Goal: Task Accomplishment & Management: Use online tool/utility

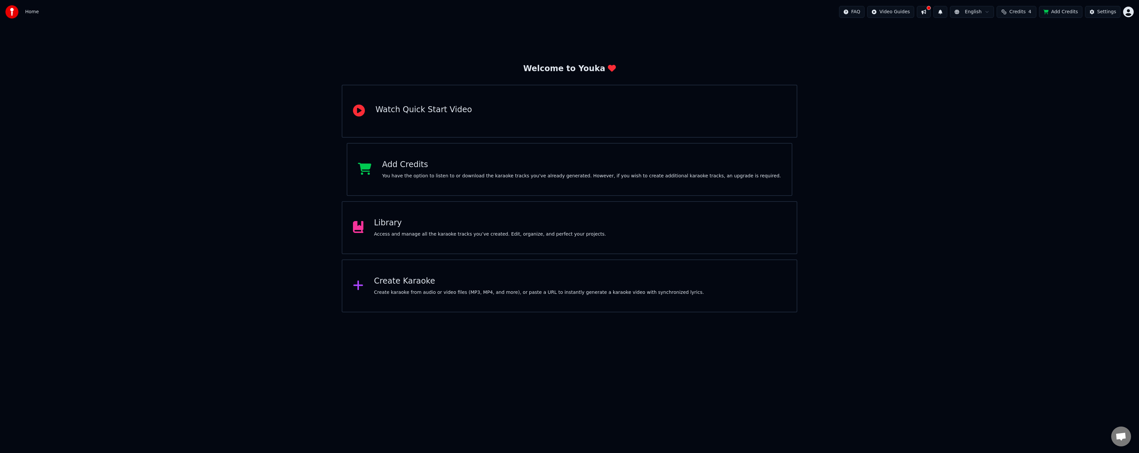
click at [440, 239] on div "Library Access and manage all the karaoke tracks you’ve created. Edit, organize…" at bounding box center [570, 227] width 456 height 53
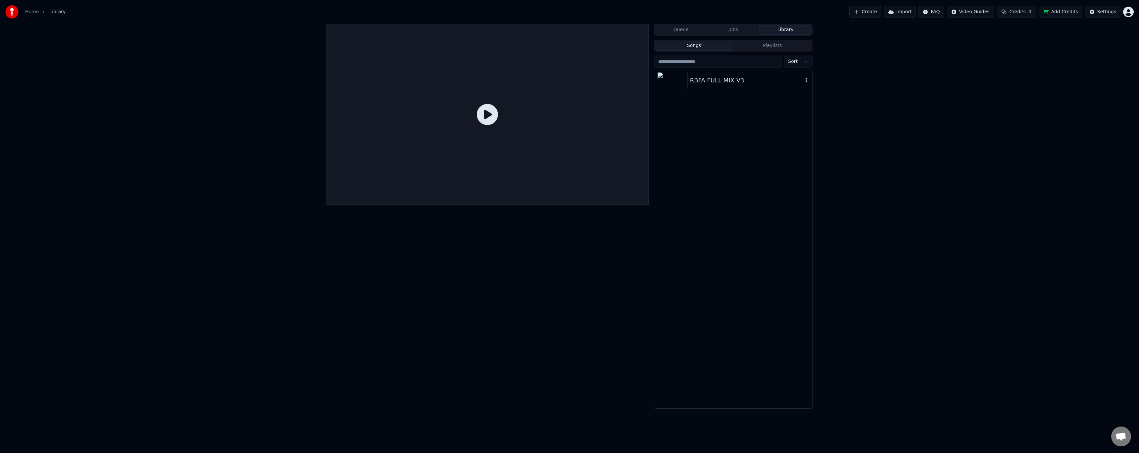
click at [727, 80] on div "RBFA FULL MIX V3" at bounding box center [746, 80] width 113 height 9
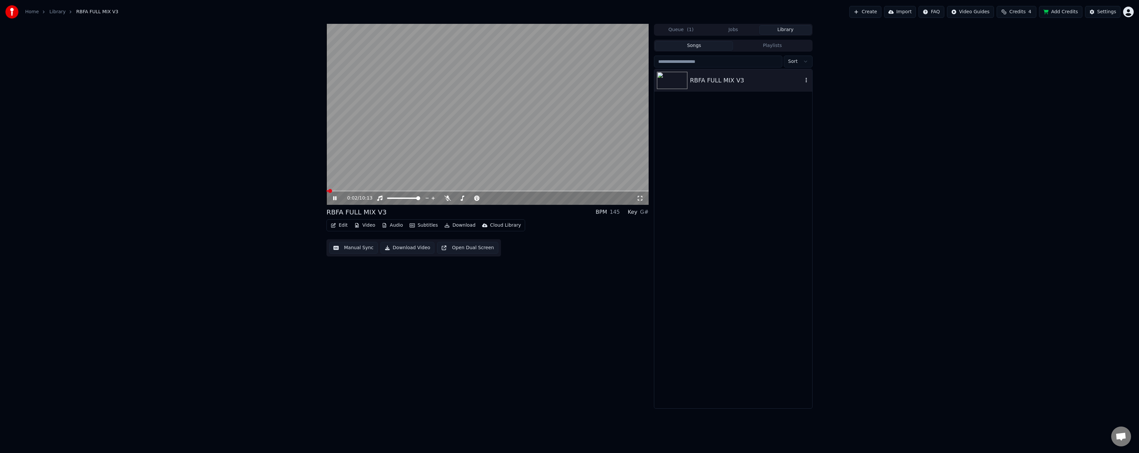
click at [804, 81] on icon "button" at bounding box center [806, 79] width 7 height 5
click at [751, 120] on div "RBFA FULL MIX V3" at bounding box center [733, 238] width 158 height 339
click at [346, 226] on button "Edit" at bounding box center [339, 225] width 22 height 9
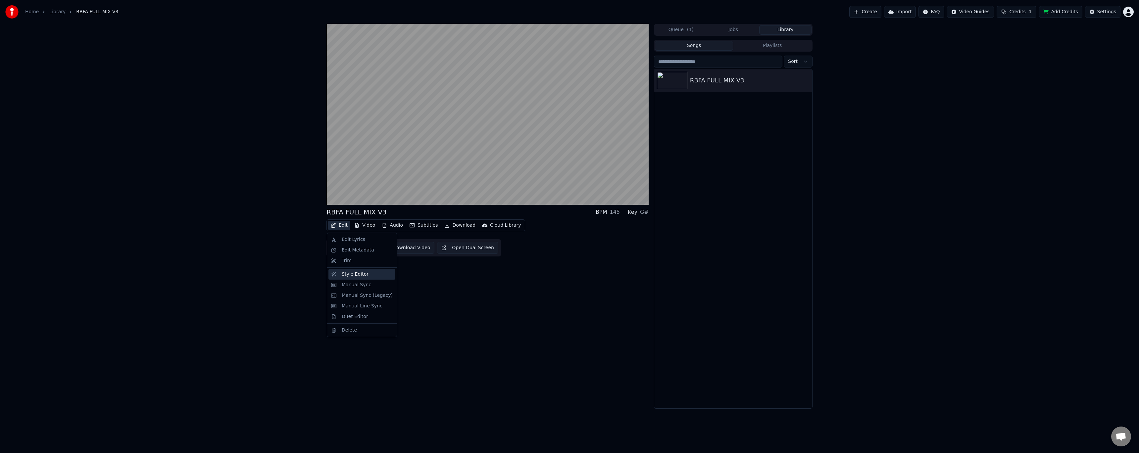
click at [366, 272] on div "Style Editor" at bounding box center [367, 274] width 51 height 7
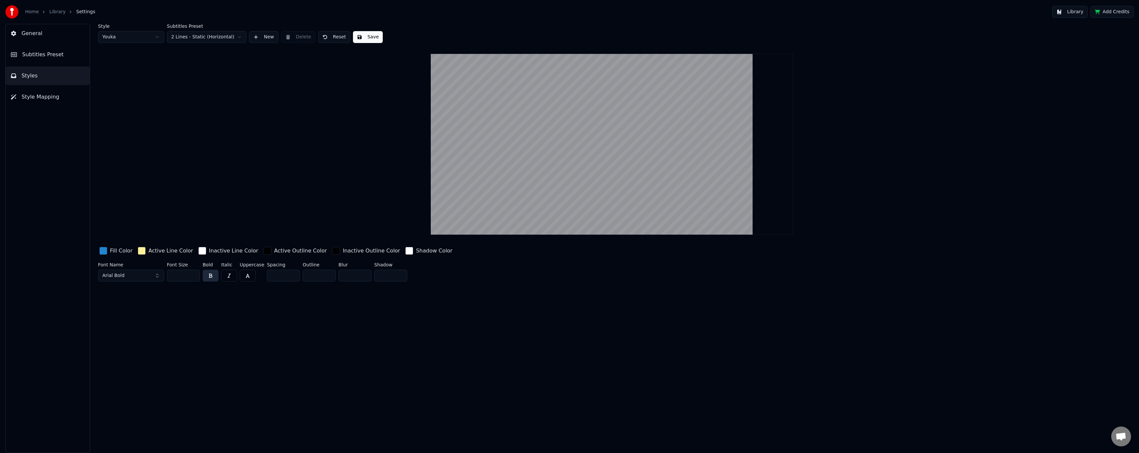
click at [145, 274] on button "Arial Bold" at bounding box center [131, 276] width 66 height 12
click at [156, 276] on button "Arial Bold" at bounding box center [131, 276] width 66 height 12
type input "****"
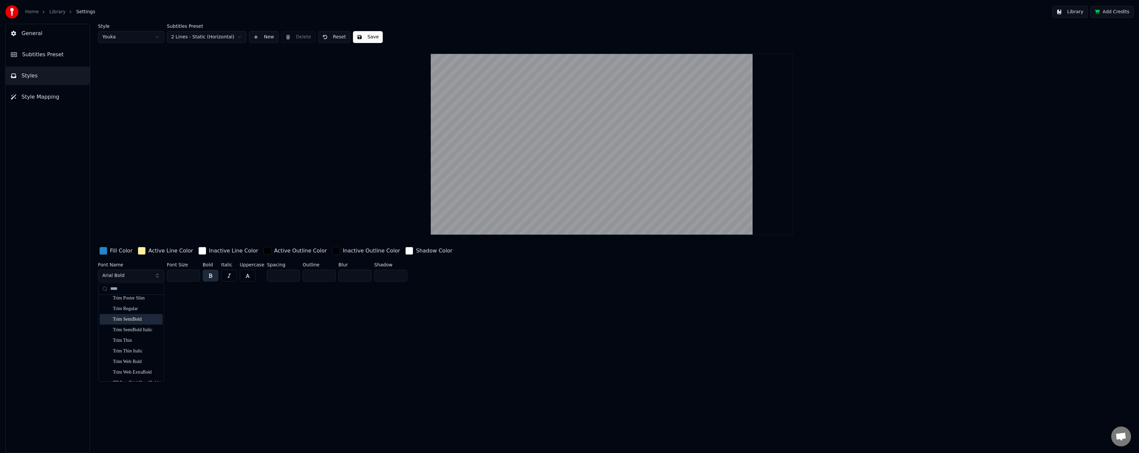
click at [129, 320] on div "Trim SemiBold" at bounding box center [136, 319] width 47 height 7
click at [159, 38] on html "Home Library Settings Library Add Credits General Subtitles Preset Styles Style…" at bounding box center [569, 226] width 1139 height 453
click at [147, 41] on html "Home Library Settings Library Add Credits General Subtitles Preset Styles Style…" at bounding box center [569, 226] width 1139 height 453
click at [144, 36] on html "Home Library Settings Library Add Credits General Subtitles Preset Styles Style…" at bounding box center [569, 226] width 1139 height 453
click at [195, 38] on html "Home Library Settings Library Add Credits General Subtitles Preset Styles Style…" at bounding box center [569, 226] width 1139 height 453
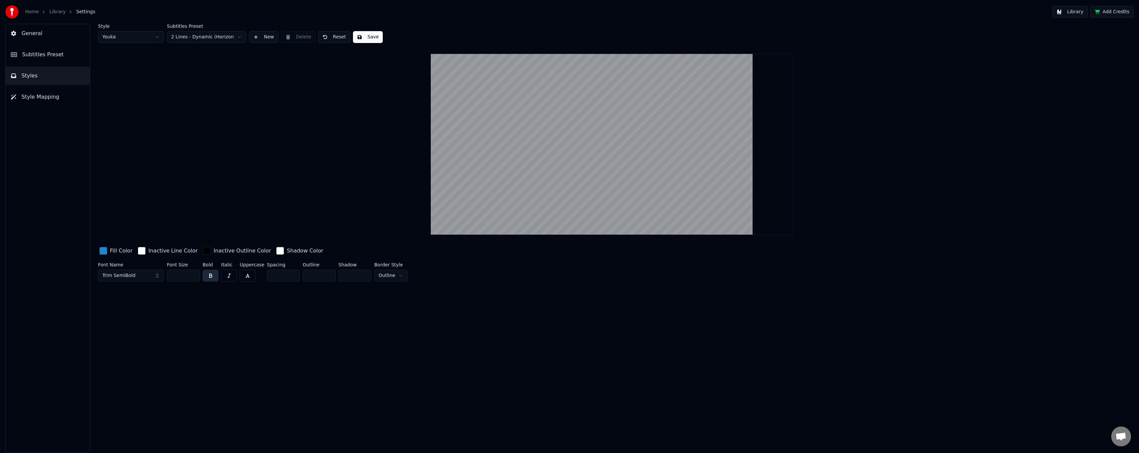
click at [203, 37] on html "Home Library Settings Library Add Credits General Subtitles Preset Styles Style…" at bounding box center [569, 226] width 1139 height 453
click at [209, 39] on html "Home Library Settings Library Add Credits General Subtitles Preset Styles Style…" at bounding box center [569, 226] width 1139 height 453
click at [263, 40] on button "New" at bounding box center [263, 37] width 29 height 12
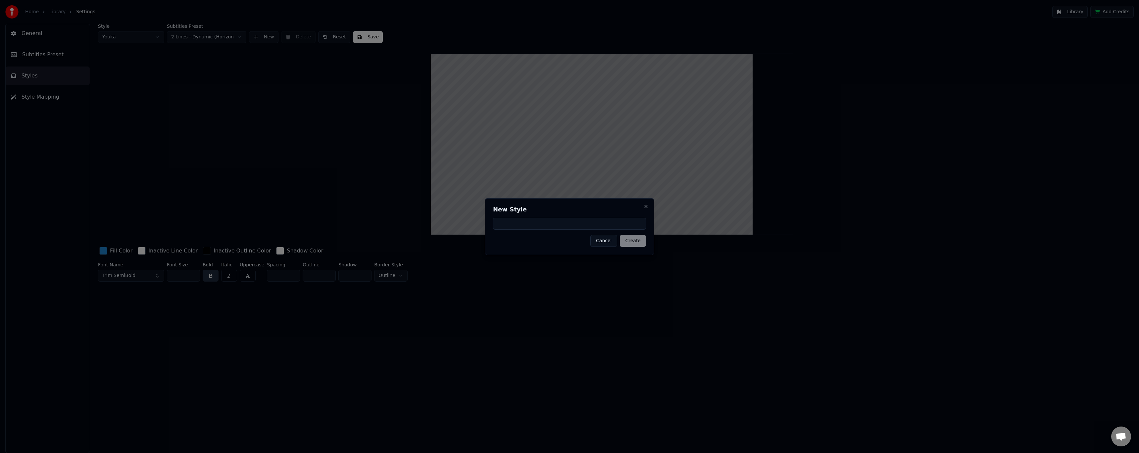
click at [611, 242] on button "Cancel" at bounding box center [603, 241] width 27 height 12
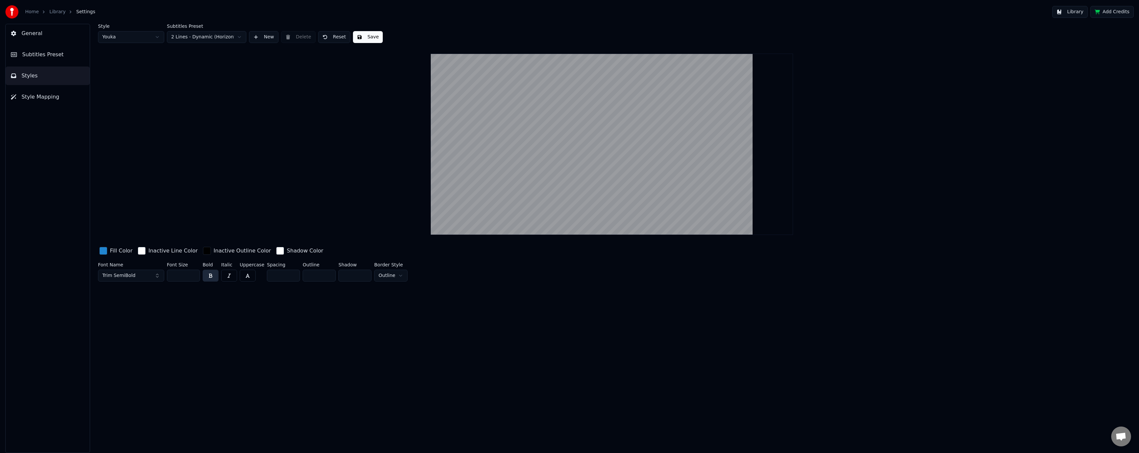
click at [39, 96] on span "Style Mapping" at bounding box center [41, 97] width 38 height 8
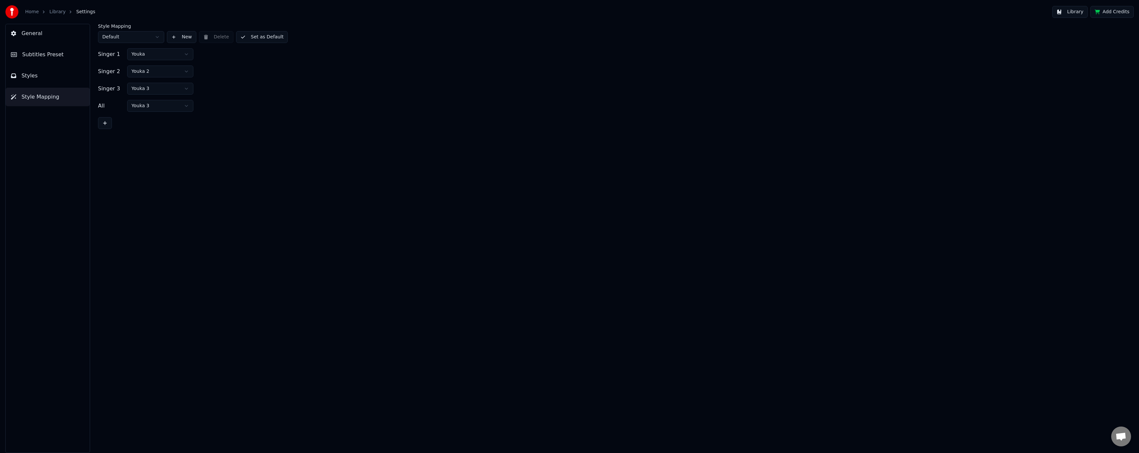
click at [42, 77] on button "Styles" at bounding box center [48, 76] width 84 height 19
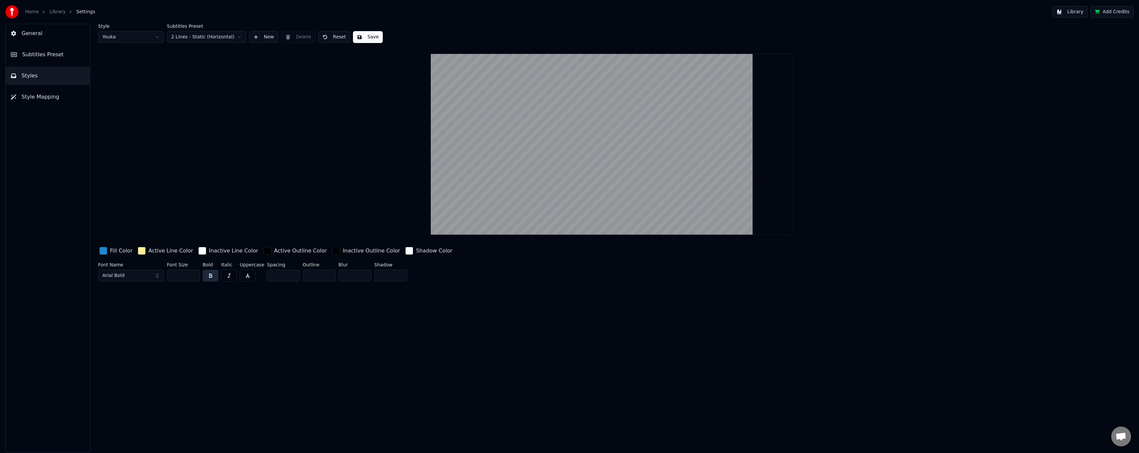
click at [44, 35] on button "General" at bounding box center [48, 33] width 84 height 19
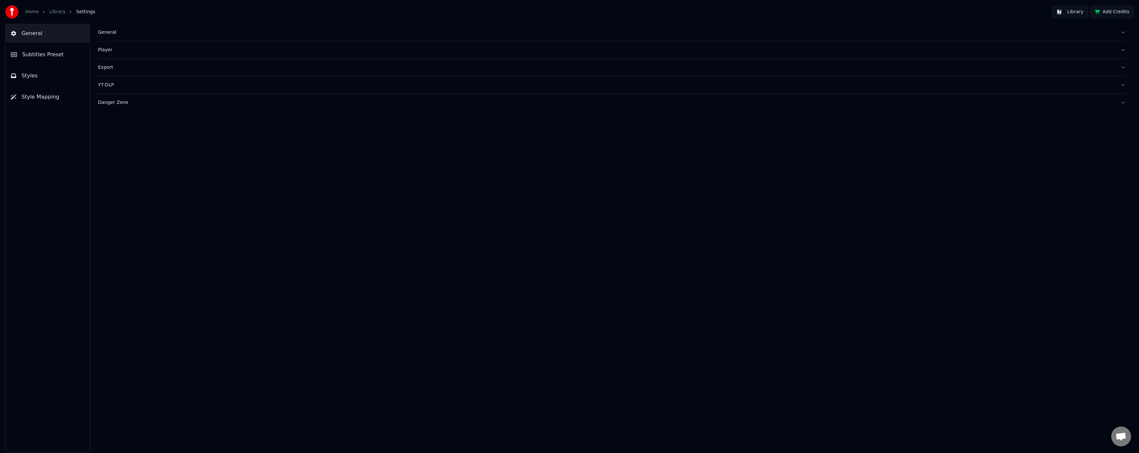
click at [98, 33] on div "General" at bounding box center [606, 32] width 1017 height 7
click at [109, 175] on div "Export" at bounding box center [606, 174] width 1017 height 7
click at [150, 122] on html "**********" at bounding box center [569, 226] width 1139 height 453
click at [177, 141] on html "**********" at bounding box center [569, 226] width 1139 height 453
click at [153, 149] on html "**********" at bounding box center [569, 226] width 1139 height 453
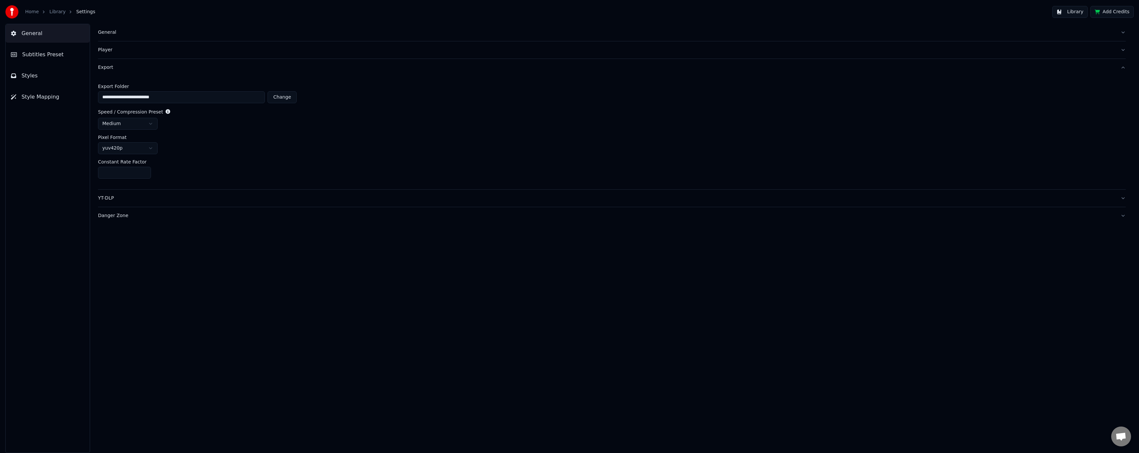
click at [176, 147] on html "**********" at bounding box center [569, 226] width 1139 height 453
click at [144, 171] on input "**" at bounding box center [124, 173] width 53 height 12
type input "**"
click at [144, 171] on input "**" at bounding box center [124, 173] width 53 height 12
click at [173, 164] on div "Constant Rate Factor" at bounding box center [612, 162] width 1028 height 5
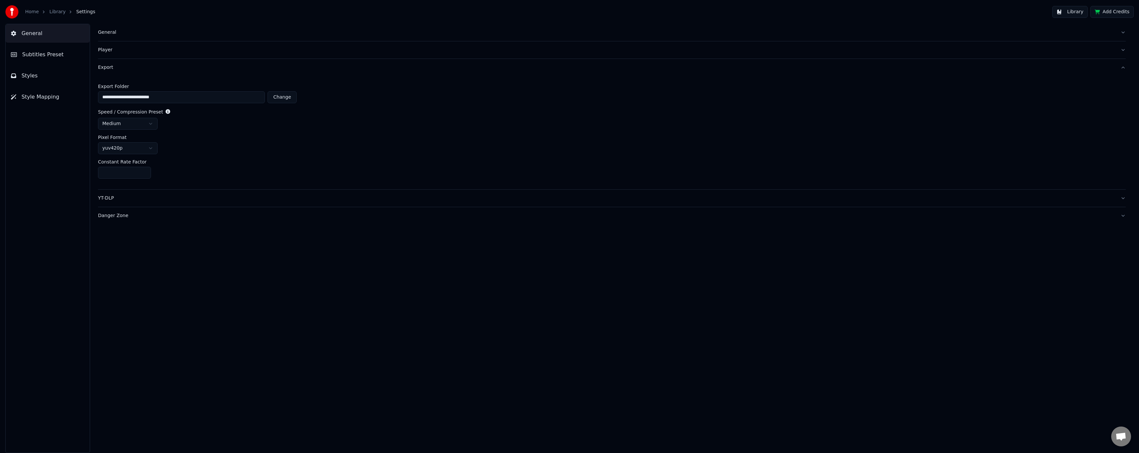
click at [142, 199] on div "YT-DLP" at bounding box center [606, 198] width 1017 height 7
click at [120, 102] on icon at bounding box center [122, 102] width 5 height 5
click at [123, 161] on div "Danger Zone" at bounding box center [606, 160] width 1017 height 7
click at [60, 56] on button "Subtitles Preset" at bounding box center [48, 54] width 84 height 19
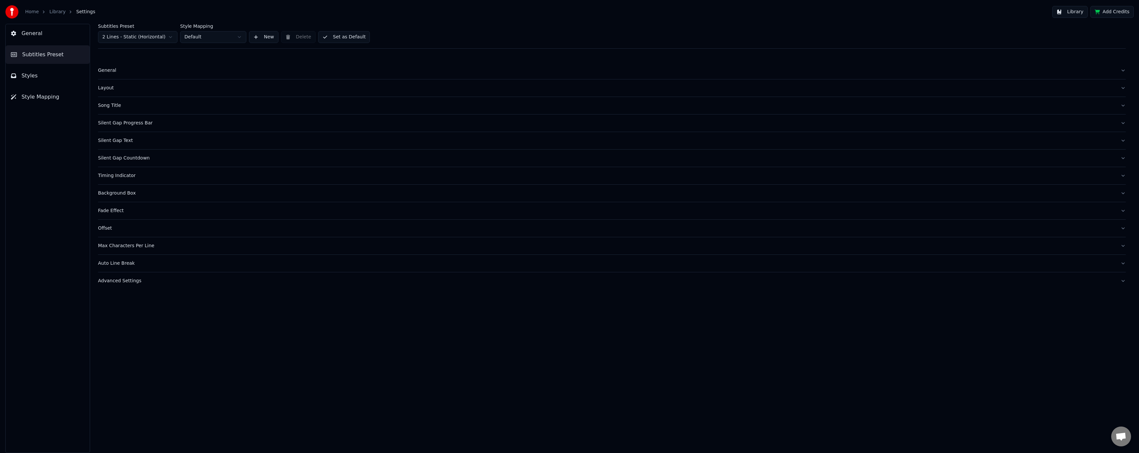
click at [108, 72] on div "General" at bounding box center [606, 70] width 1017 height 7
click at [111, 87] on div "Layout" at bounding box center [606, 88] width 1017 height 7
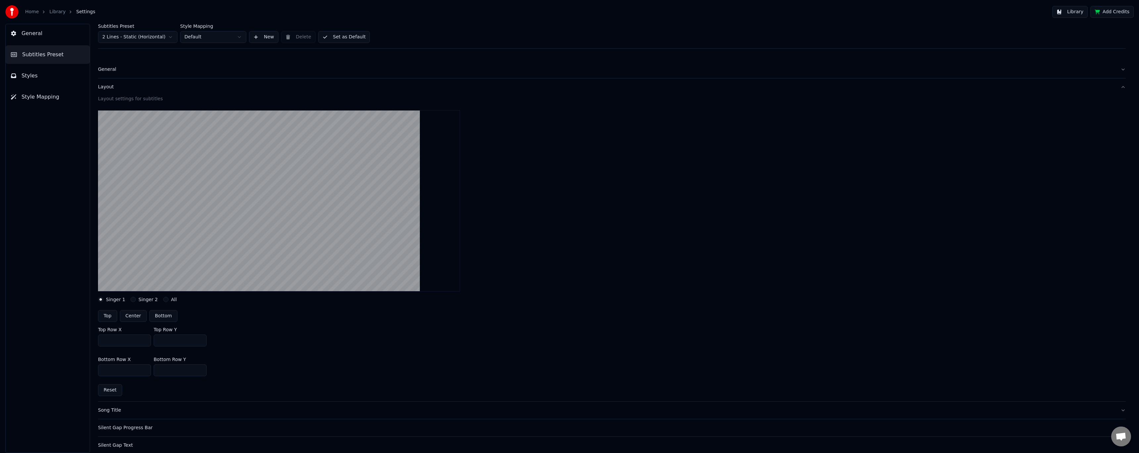
scroll to position [0, 0]
click at [109, 88] on div "Layout" at bounding box center [606, 88] width 1017 height 7
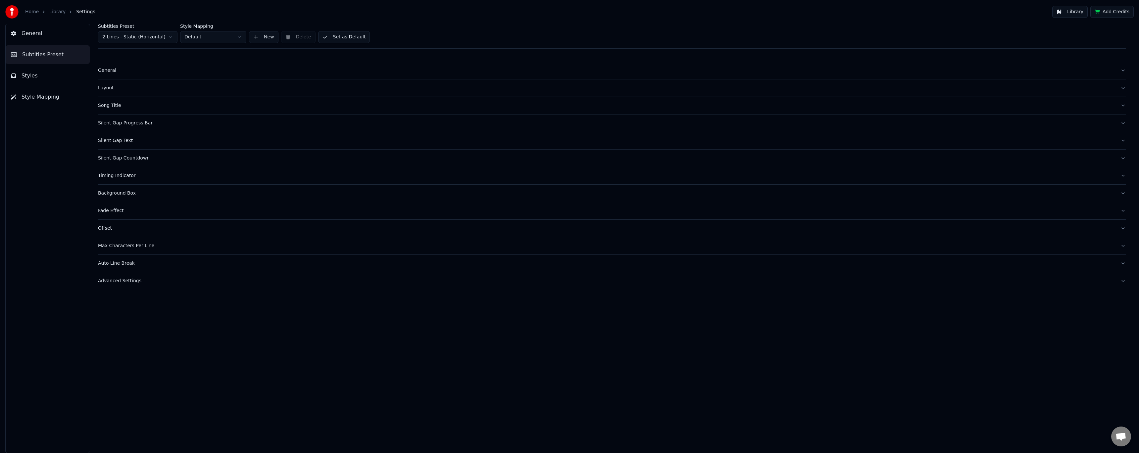
click at [112, 104] on div "Song Title" at bounding box center [606, 105] width 1017 height 7
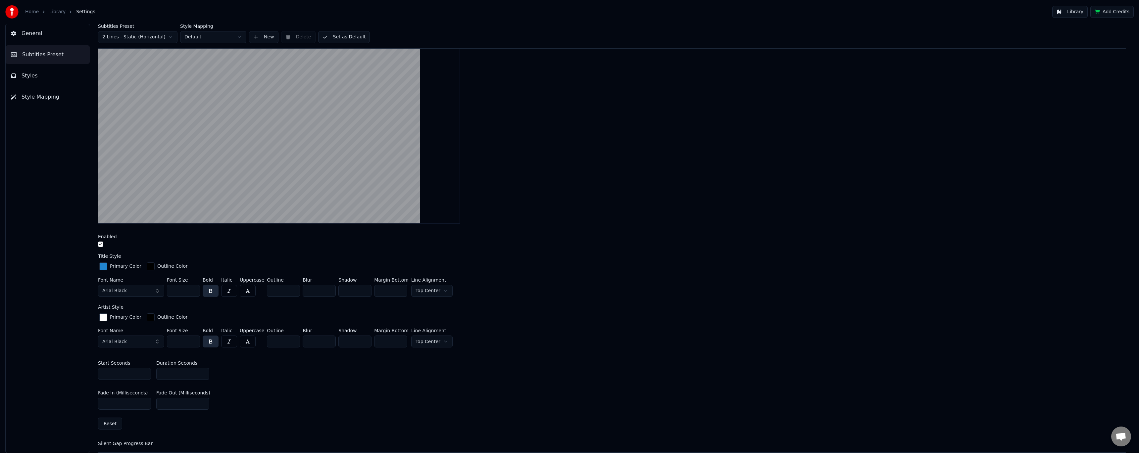
scroll to position [88, 0]
click at [102, 242] on button "button" at bounding box center [100, 242] width 5 height 5
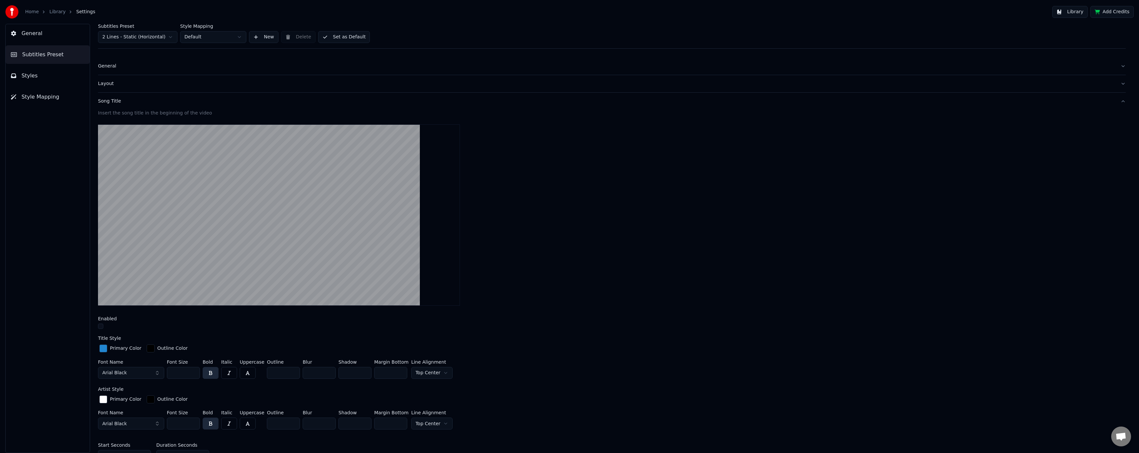
scroll to position [0, 0]
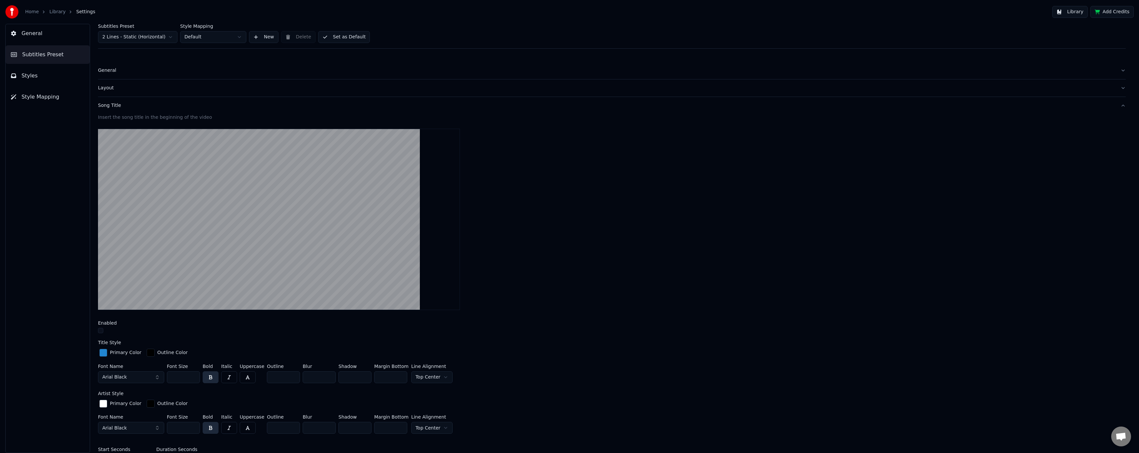
click at [113, 106] on div "Song Title" at bounding box center [606, 105] width 1017 height 7
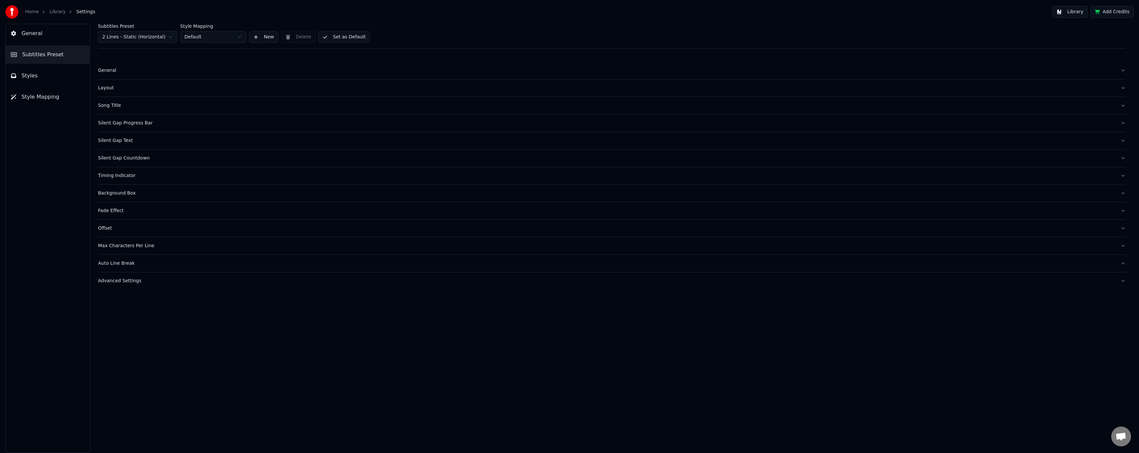
click at [117, 121] on div "Silent Gap Progress Bar" at bounding box center [606, 123] width 1017 height 7
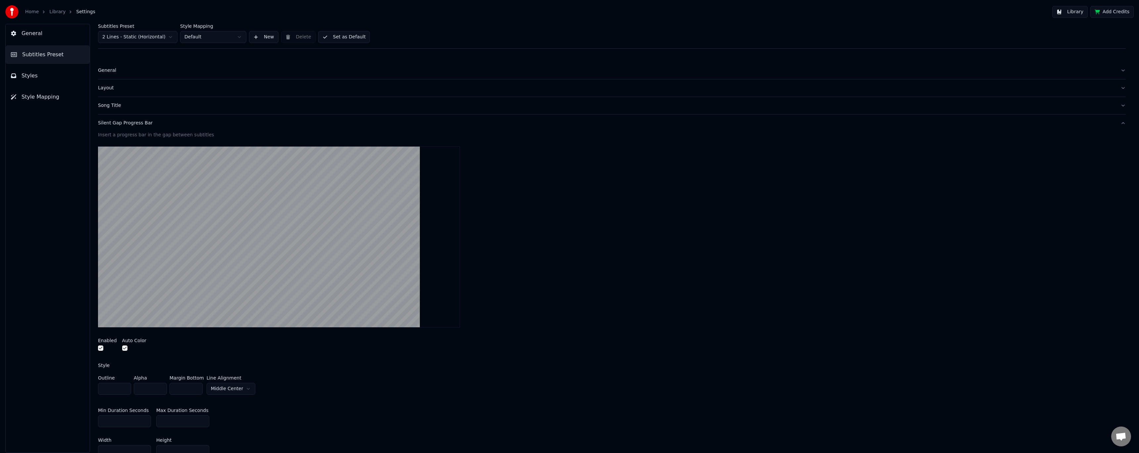
click at [101, 347] on button "button" at bounding box center [100, 348] width 5 height 5
click at [117, 124] on div "Silent Gap Progress Bar" at bounding box center [606, 123] width 1017 height 7
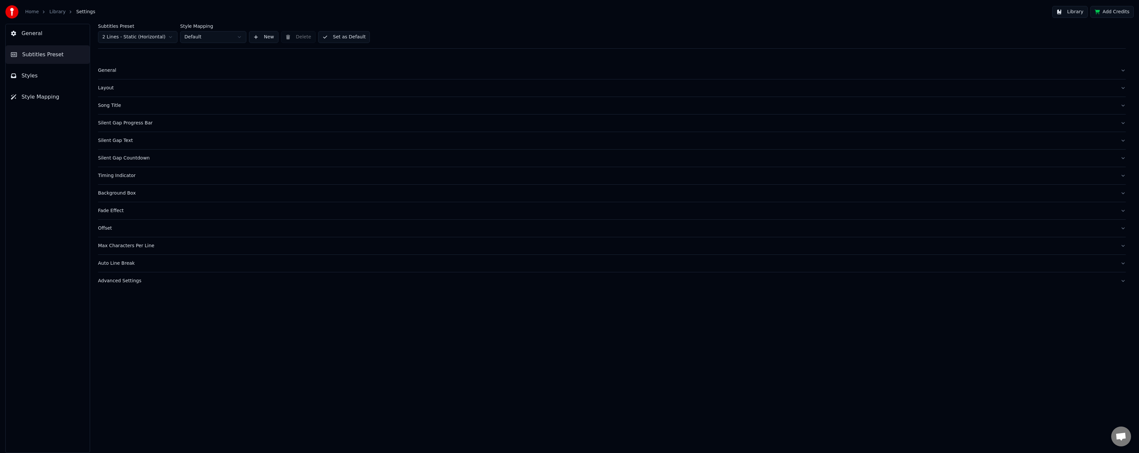
click at [119, 139] on div "Silent Gap Text" at bounding box center [606, 140] width 1017 height 7
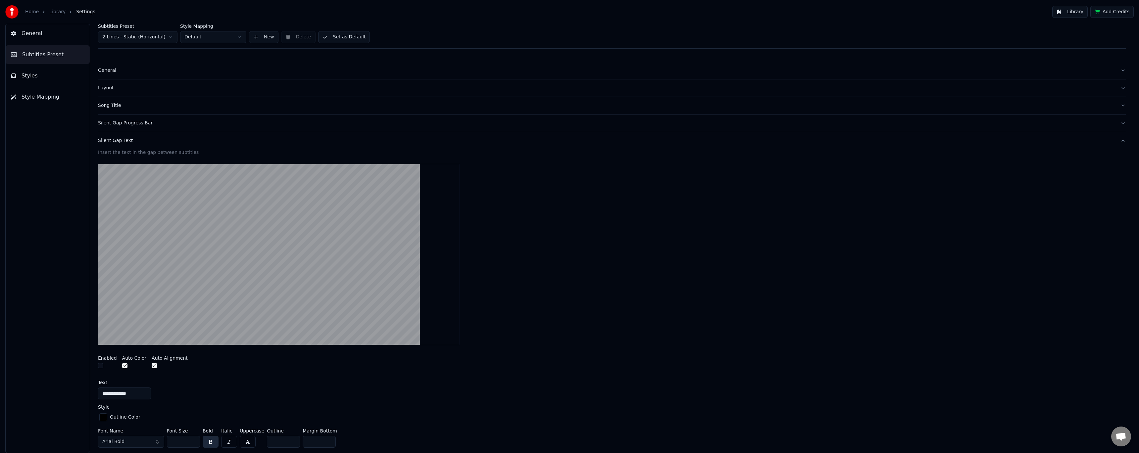
click at [119, 139] on div "Silent Gap Text" at bounding box center [606, 140] width 1017 height 7
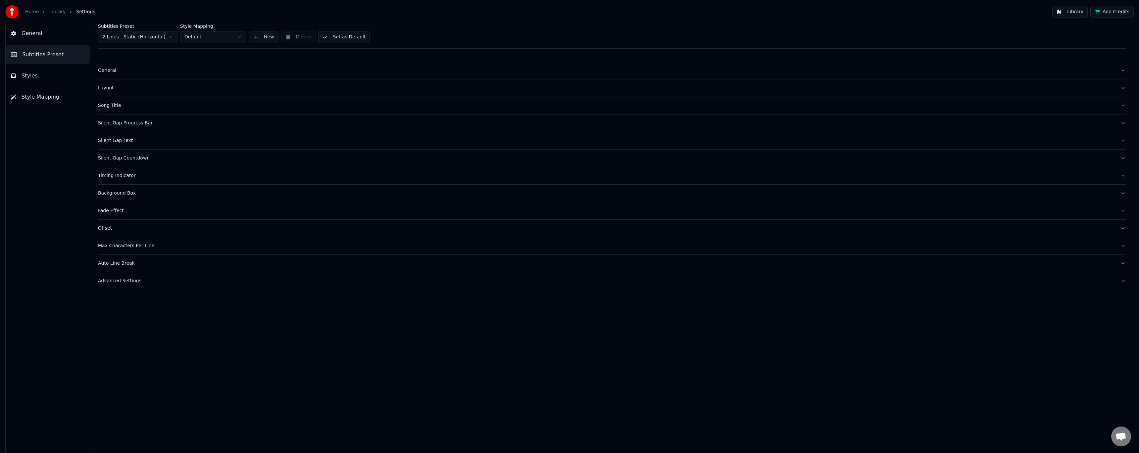
click at [119, 139] on div "Silent Gap Text" at bounding box center [606, 140] width 1017 height 7
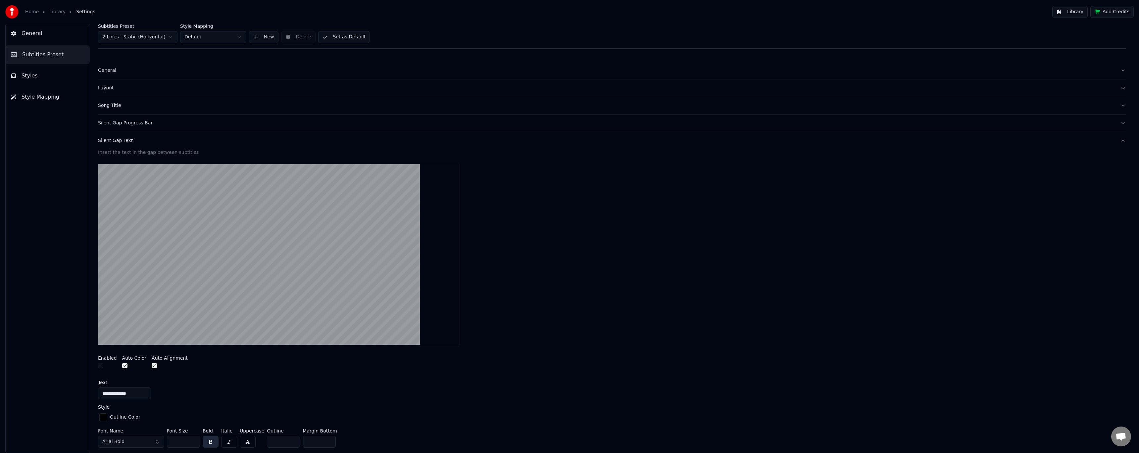
click at [119, 139] on div "Silent Gap Text" at bounding box center [606, 140] width 1017 height 7
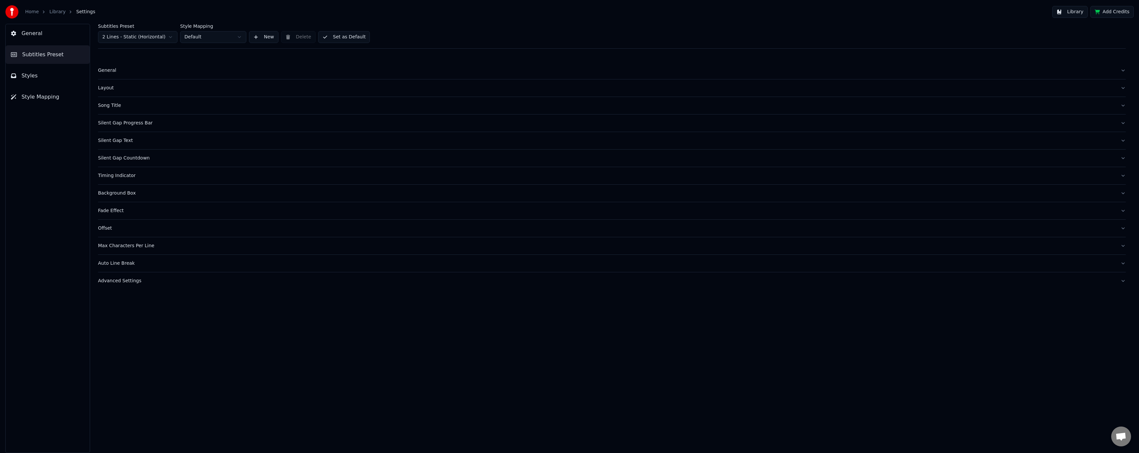
click at [123, 157] on div "Silent Gap Countdown" at bounding box center [606, 158] width 1017 height 7
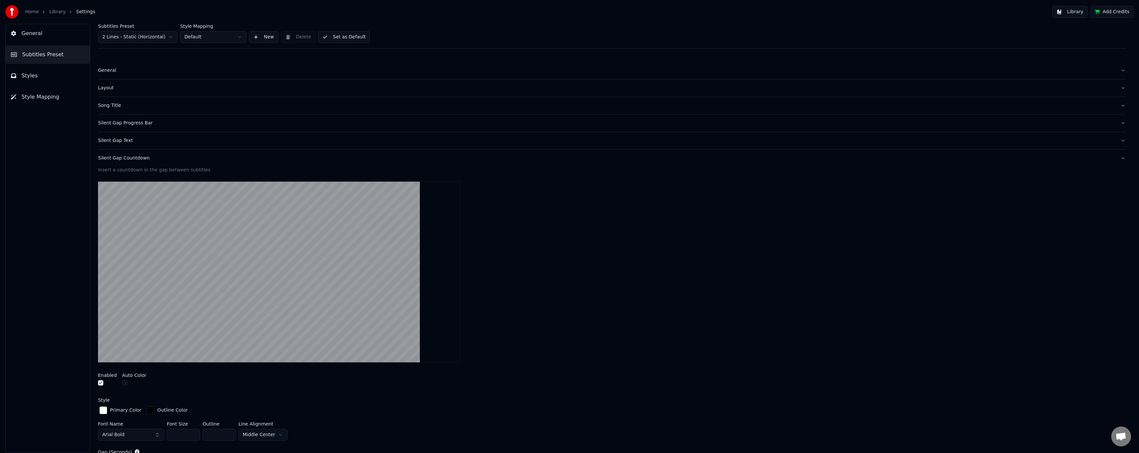
drag, startPoint x: 99, startPoint y: 382, endPoint x: 104, endPoint y: 371, distance: 11.4
click at [100, 382] on button "button" at bounding box center [100, 382] width 5 height 5
click at [117, 159] on div "Silent Gap Countdown" at bounding box center [606, 158] width 1017 height 7
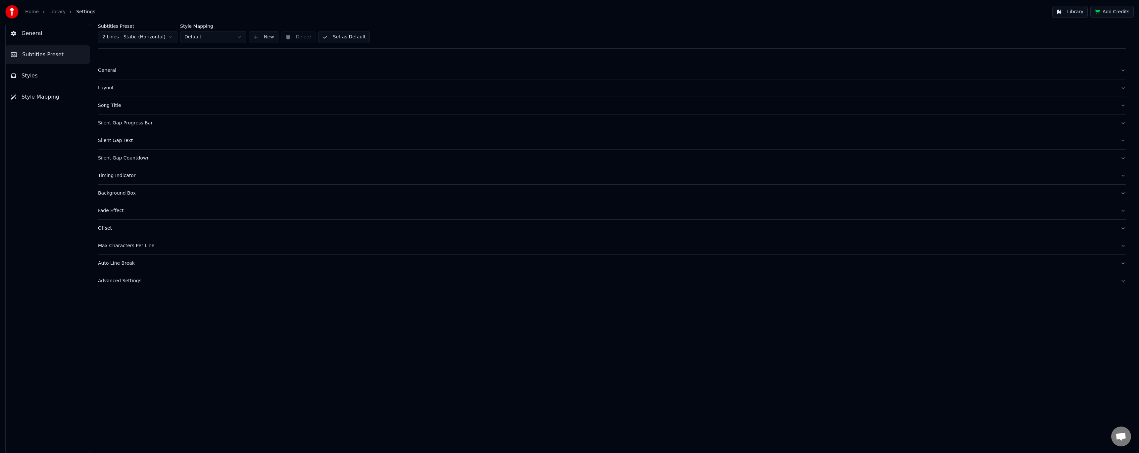
click at [121, 176] on div "Timing Indicator" at bounding box center [606, 176] width 1017 height 7
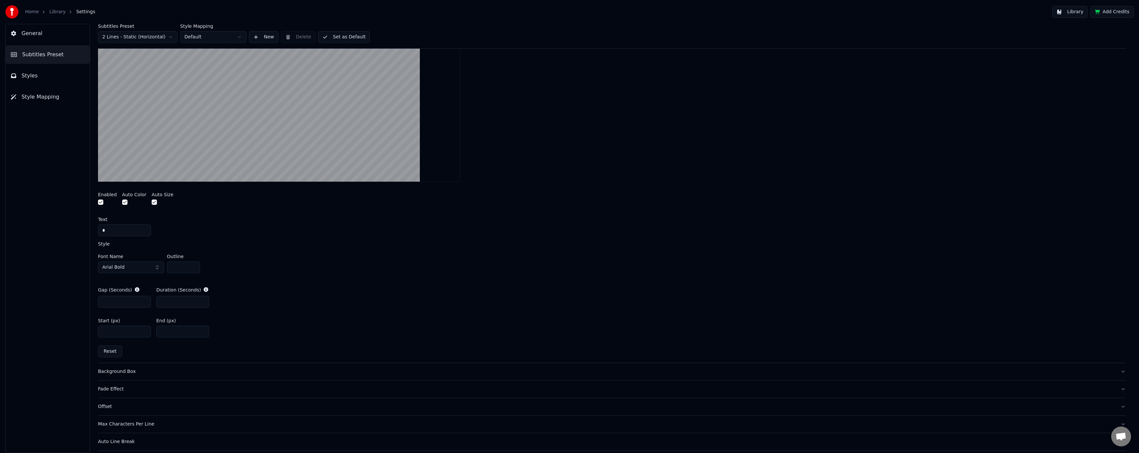
scroll to position [196, 0]
click at [137, 269] on button "Arial Bold" at bounding box center [131, 270] width 66 height 12
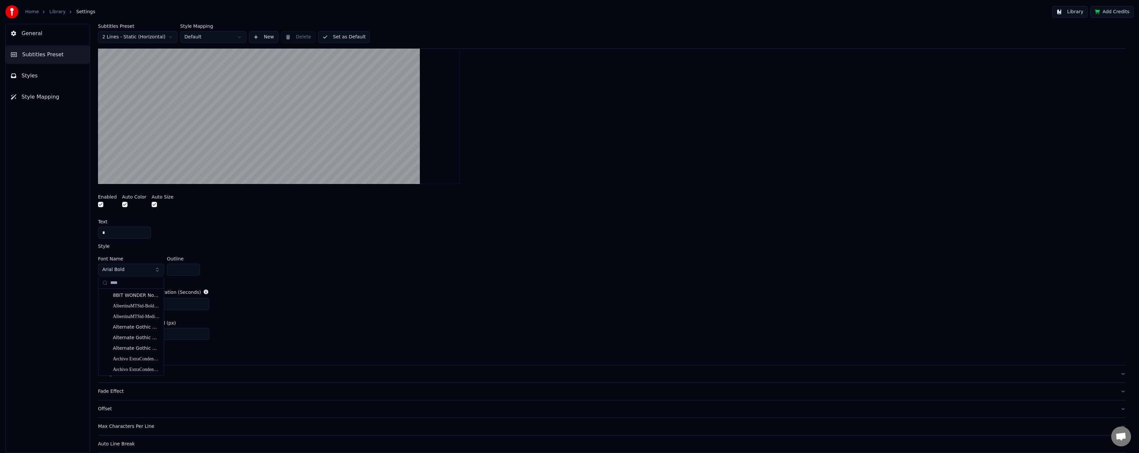
type input "****"
click at [149, 336] on div "Trim Bold" at bounding box center [136, 335] width 47 height 7
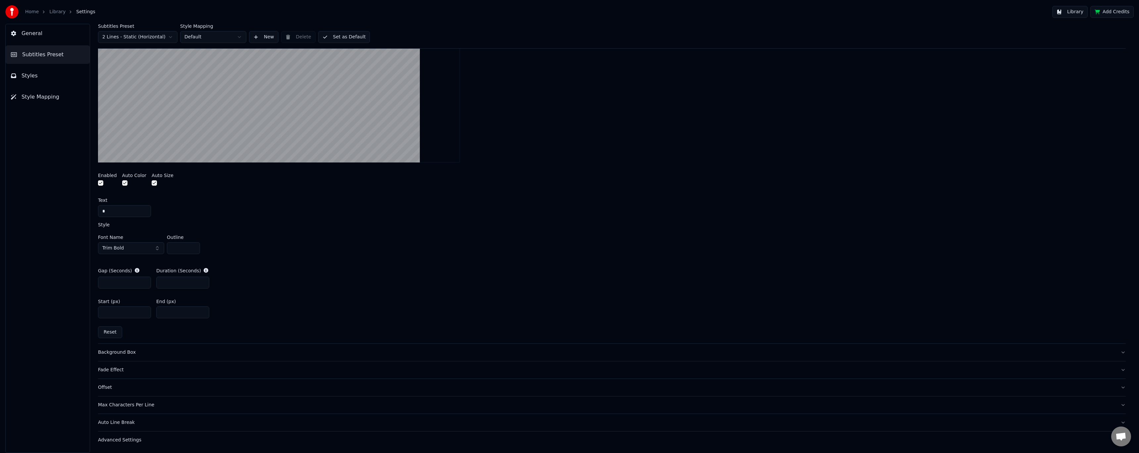
scroll to position [218, 0]
click at [130, 351] on div "Background Box" at bounding box center [606, 352] width 1017 height 7
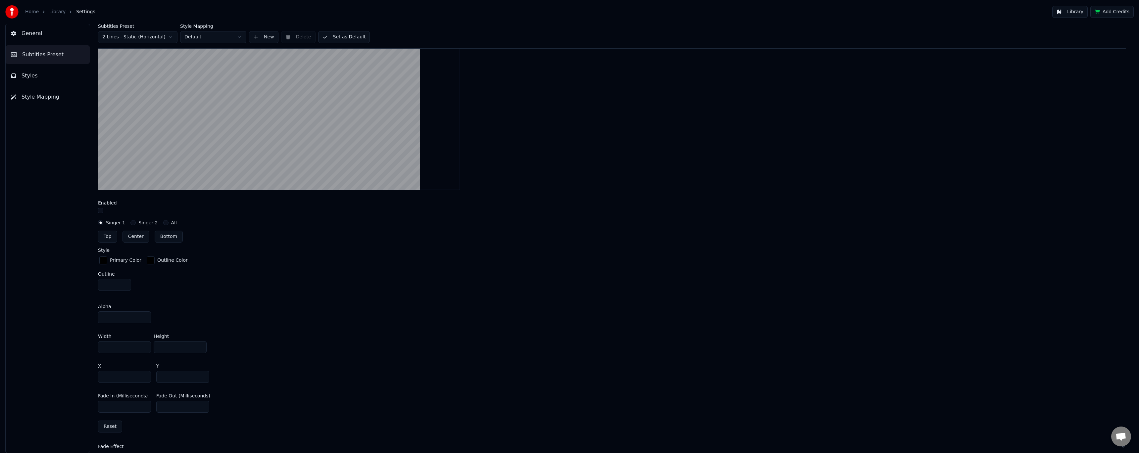
scroll to position [197, 0]
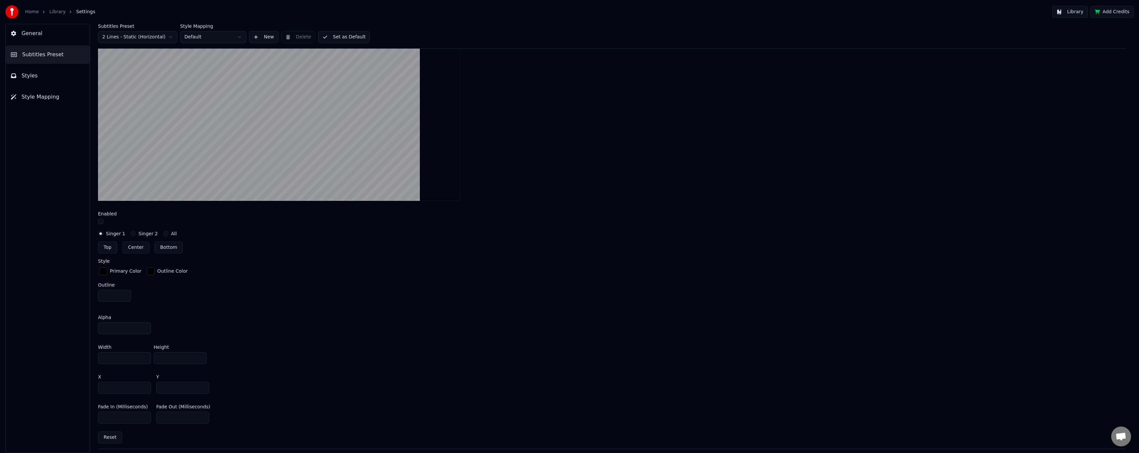
click at [99, 221] on button "button" at bounding box center [100, 221] width 5 height 5
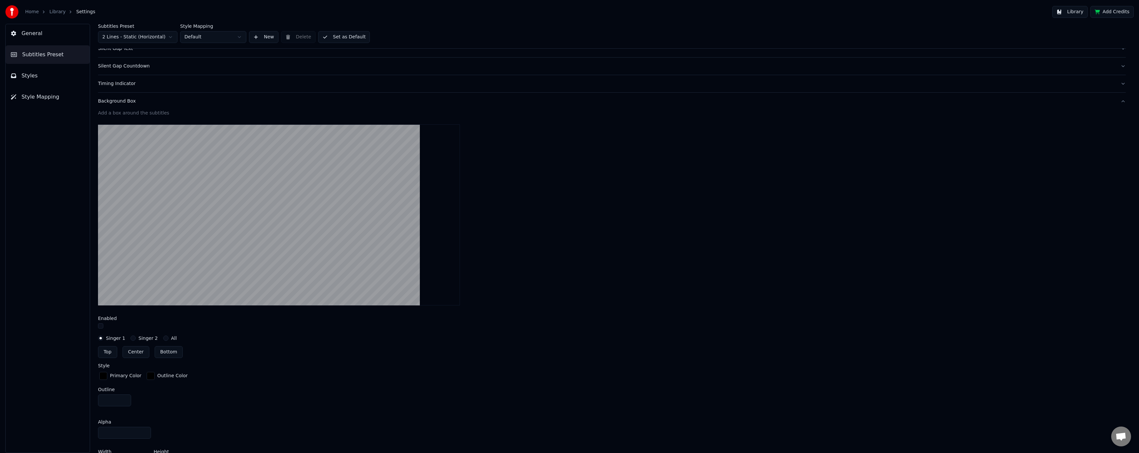
scroll to position [42, 0]
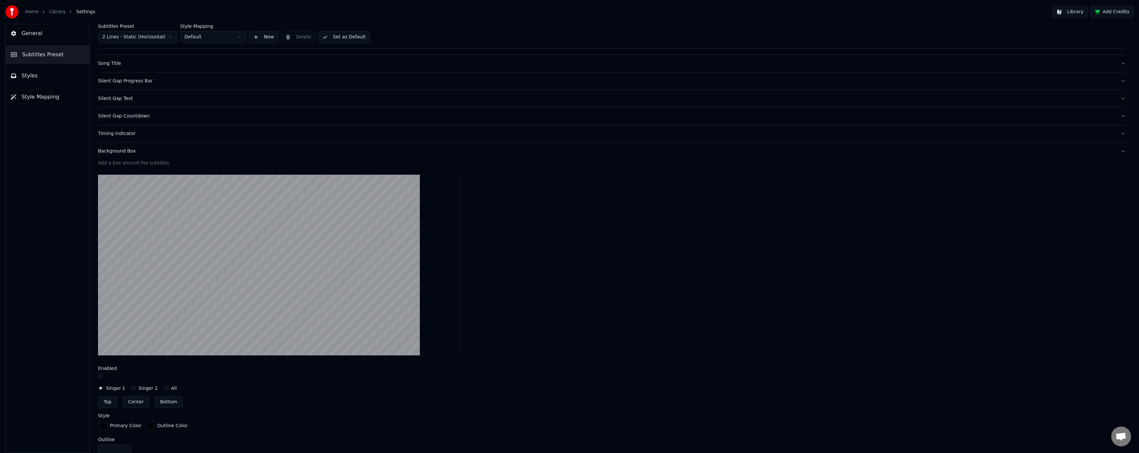
click at [131, 153] on div "Background Box" at bounding box center [606, 151] width 1017 height 7
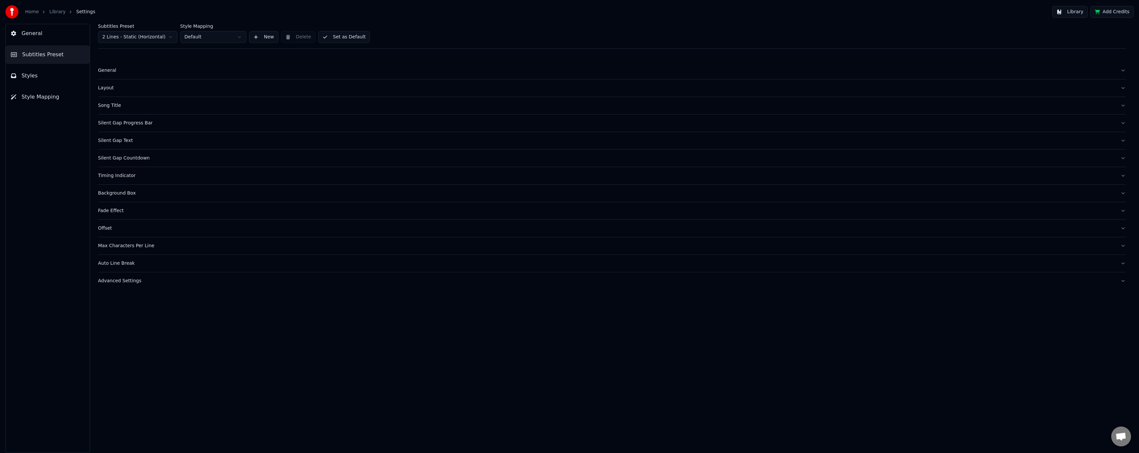
click at [114, 211] on div "Fade Effect" at bounding box center [606, 211] width 1017 height 7
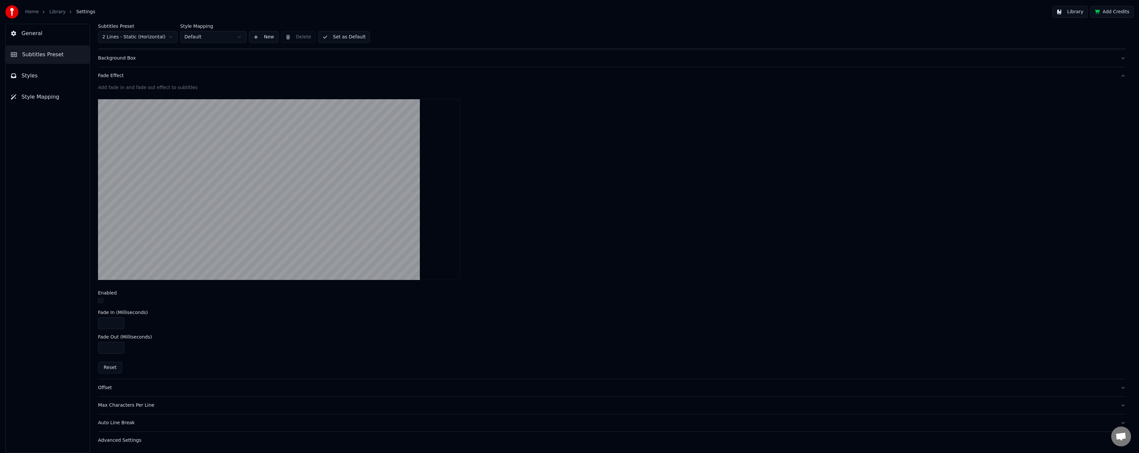
scroll to position [136, 0]
click at [101, 299] on button "button" at bounding box center [100, 299] width 5 height 5
drag, startPoint x: 102, startPoint y: 322, endPoint x: 144, endPoint y: 318, distance: 41.5
click at [144, 320] on div "****" at bounding box center [612, 323] width 1028 height 12
type input "***"
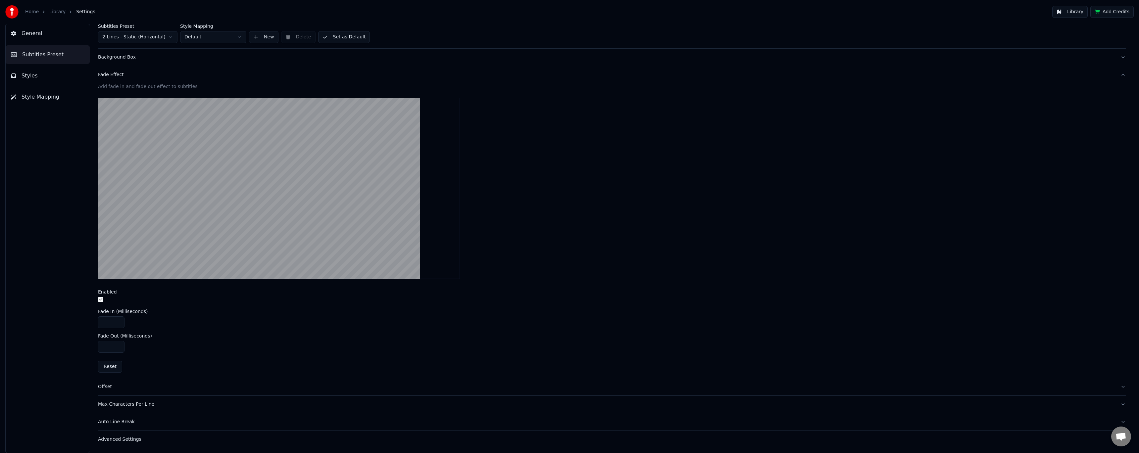
click at [119, 74] on div "Fade Effect" at bounding box center [606, 75] width 1017 height 7
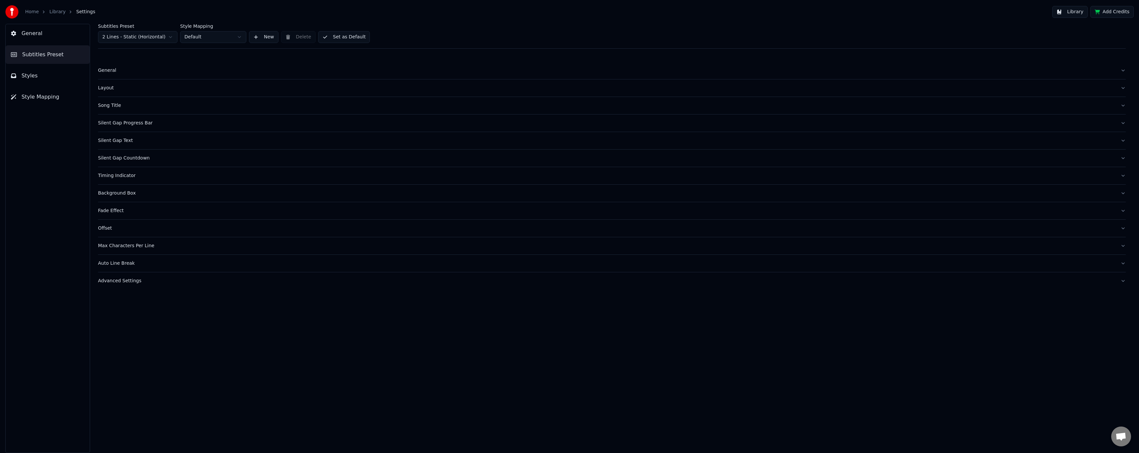
click at [109, 228] on div "Offset" at bounding box center [606, 228] width 1017 height 7
click at [111, 231] on div "Offset" at bounding box center [606, 228] width 1017 height 7
click at [115, 243] on div "Max Characters Per Line" at bounding box center [606, 246] width 1017 height 7
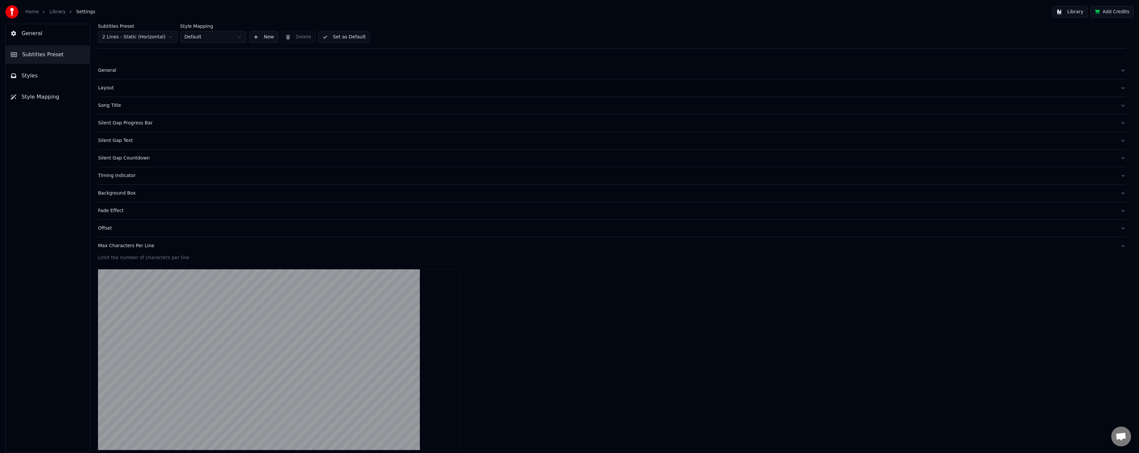
click at [115, 244] on div "Max Characters Per Line" at bounding box center [606, 246] width 1017 height 7
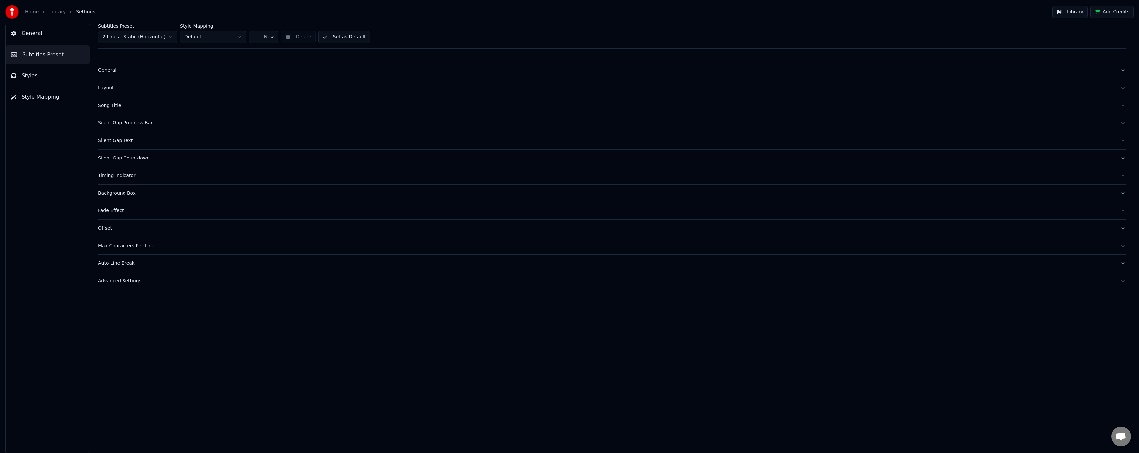
click at [116, 264] on div "Auto Line Break" at bounding box center [606, 263] width 1017 height 7
click at [119, 280] on div "Advanced Settings" at bounding box center [606, 281] width 1017 height 7
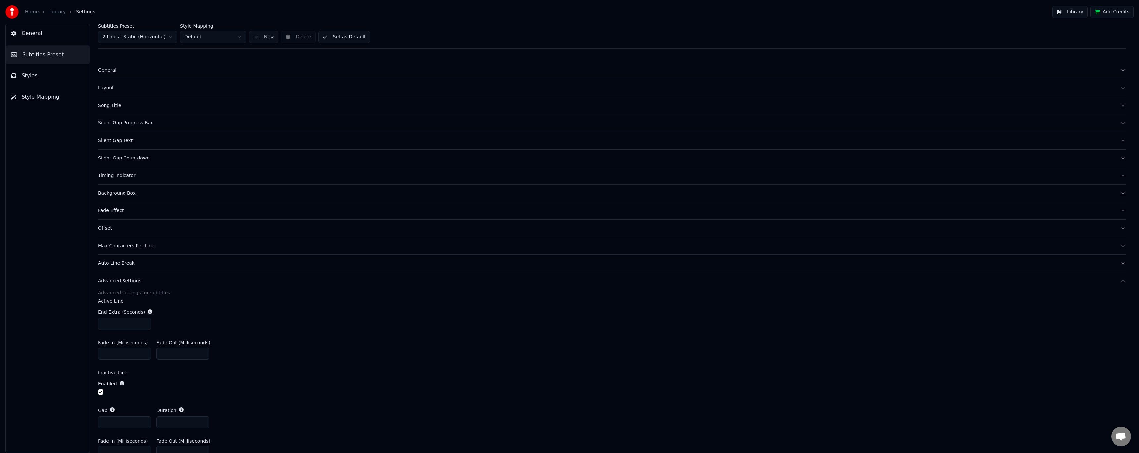
click at [53, 77] on button "Styles" at bounding box center [48, 76] width 84 height 19
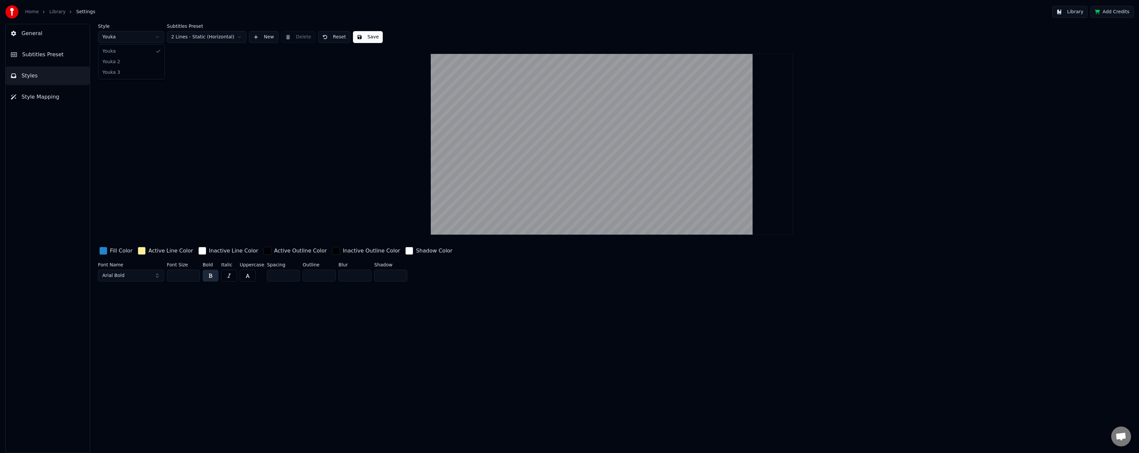
click at [146, 37] on html "Home Library Settings Library Add Credits General Subtitles Preset Styles Style…" at bounding box center [569, 226] width 1139 height 453
click at [146, 38] on html "Home Library Settings Library Add Credits General Subtitles Preset Styles Style…" at bounding box center [569, 226] width 1139 height 453
click at [141, 39] on html "Home Library Settings Library Add Credits General Subtitles Preset Styles Style…" at bounding box center [569, 226] width 1139 height 453
click at [137, 37] on html "Home Library Settings Library Add Credits General Subtitles Preset Styles Style…" at bounding box center [569, 226] width 1139 height 453
click at [189, 36] on html "Home Library Settings Library Add Credits General Subtitles Preset Styles Style…" at bounding box center [569, 226] width 1139 height 453
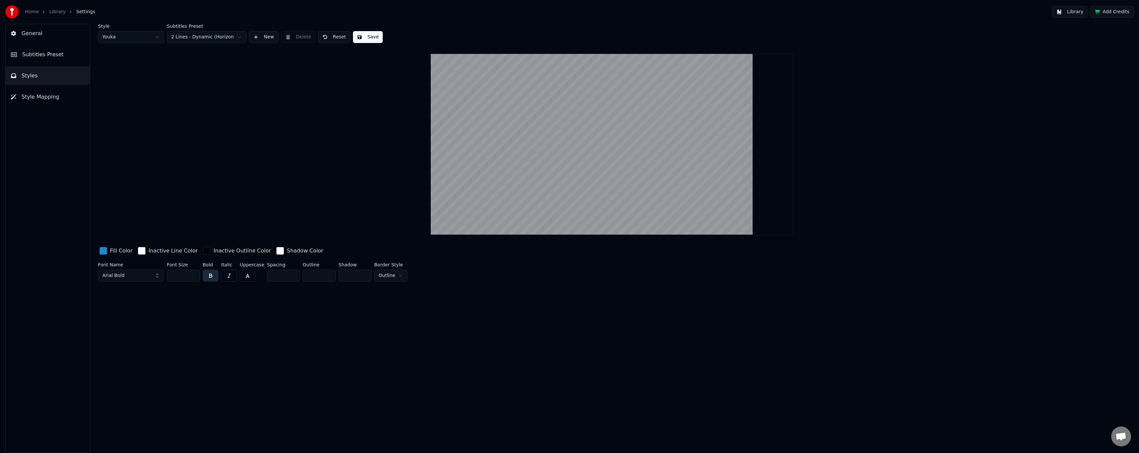
click at [55, 100] on span "Style Mapping" at bounding box center [41, 97] width 38 height 8
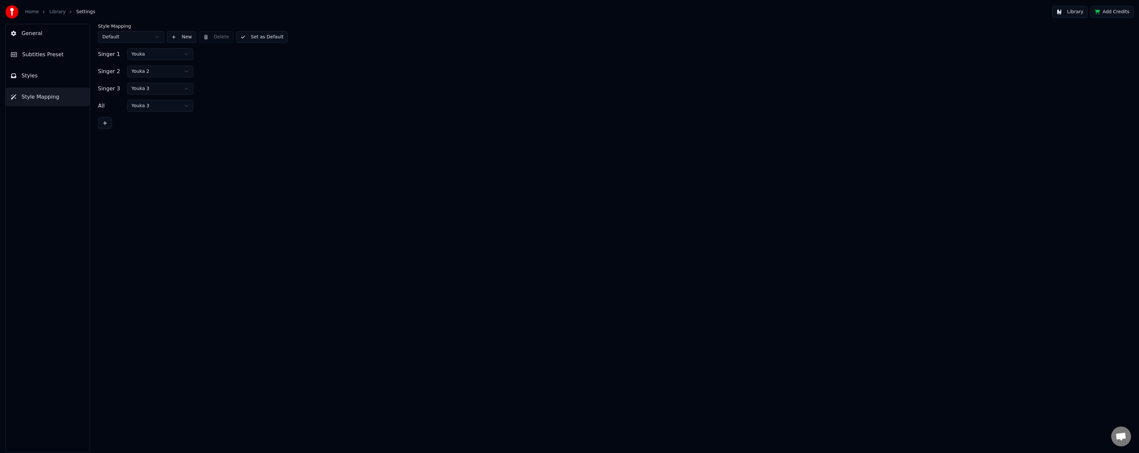
click at [42, 35] on button "General" at bounding box center [48, 33] width 84 height 19
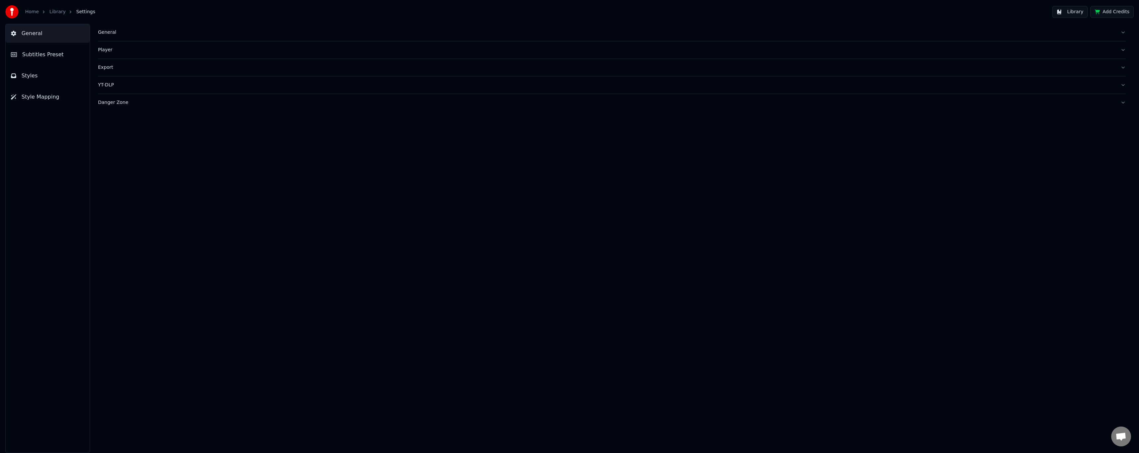
click at [57, 11] on link "Library" at bounding box center [57, 12] width 16 height 7
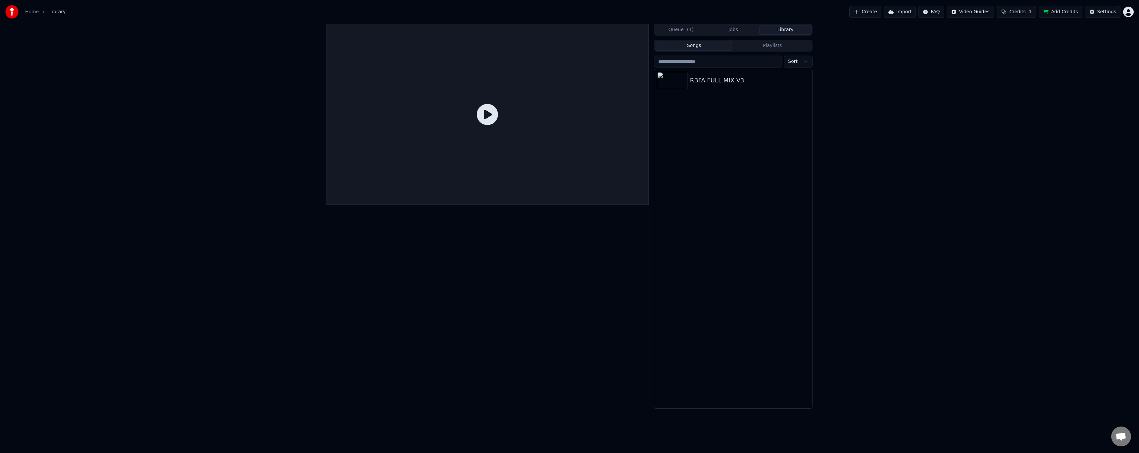
click at [944, 14] on html "Home Library Create Import FAQ Video Guides Credits 4 Add Credits Settings Queu…" at bounding box center [569, 226] width 1139 height 453
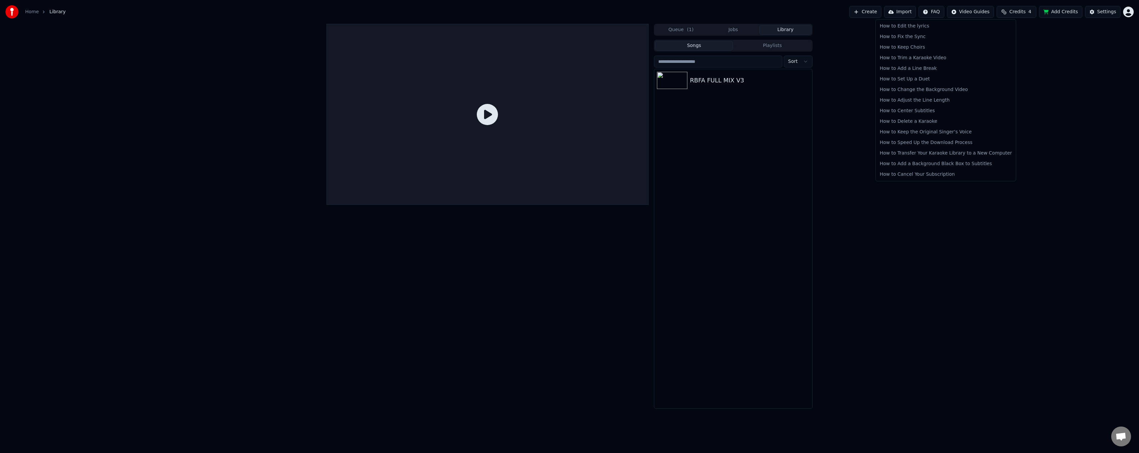
click at [973, 12] on html "Home Library Create Import FAQ Video Guides Credits 4 Add Credits Settings Queu…" at bounding box center [569, 226] width 1139 height 453
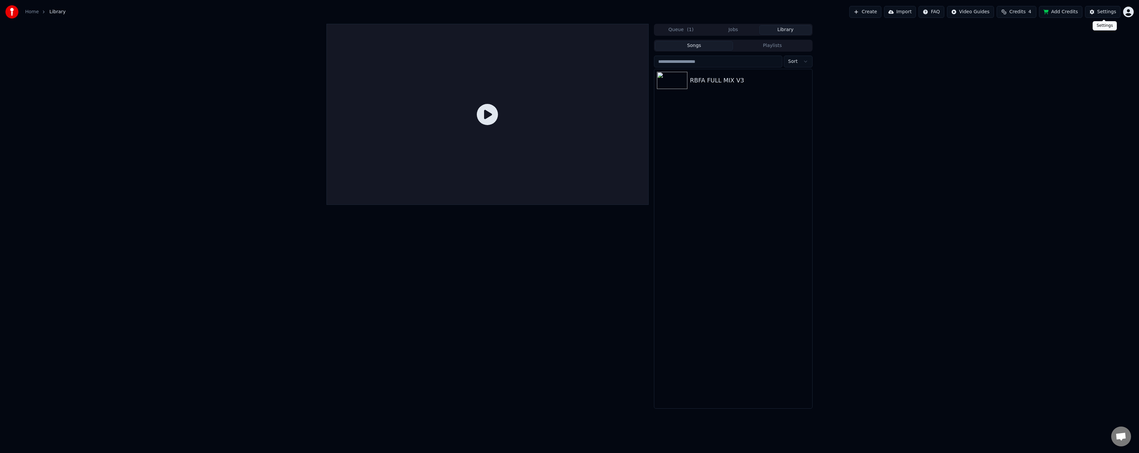
click at [1103, 13] on div "Settings" at bounding box center [1106, 12] width 19 height 7
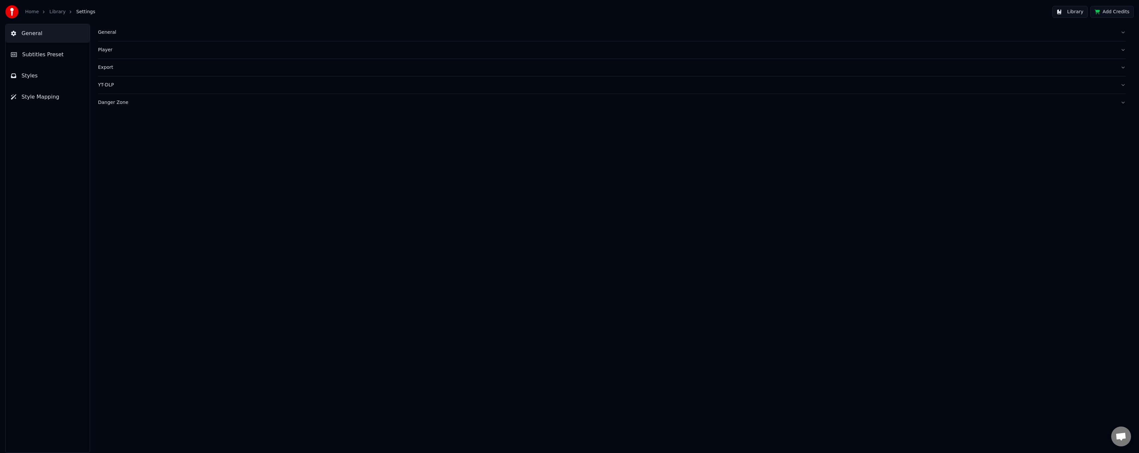
click at [36, 35] on span "General" at bounding box center [32, 33] width 21 height 8
click at [34, 15] on link "Home" at bounding box center [32, 12] width 14 height 7
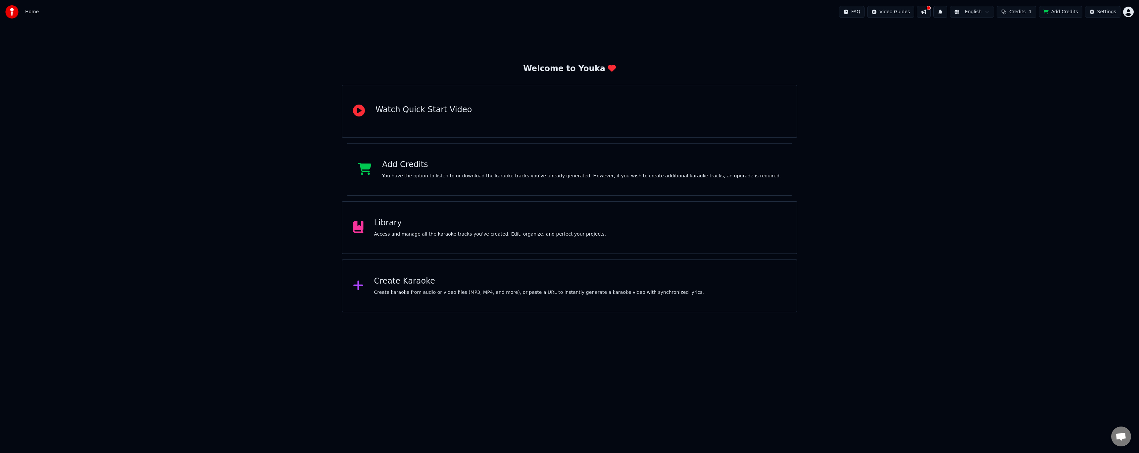
click at [394, 222] on div "Library" at bounding box center [490, 223] width 232 height 11
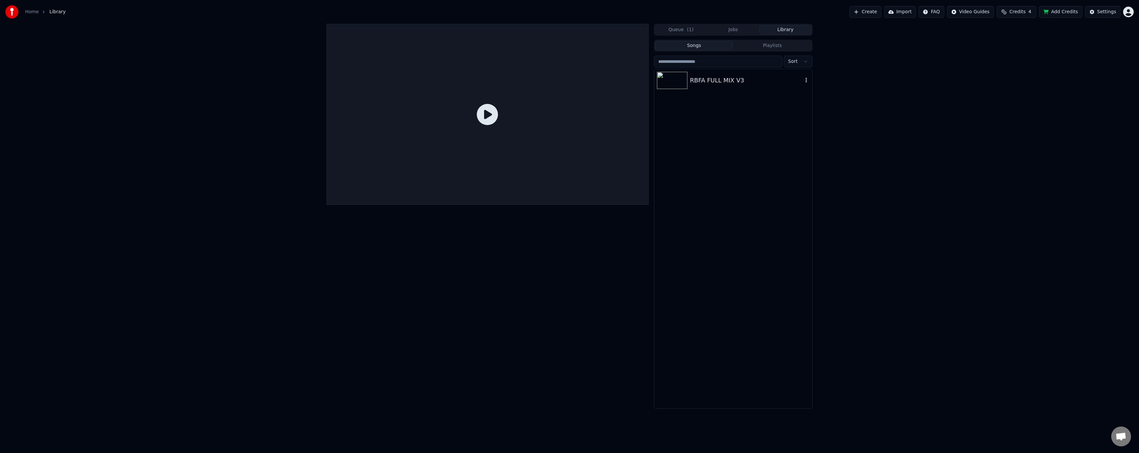
click at [710, 80] on div "RBFA FULL MIX V3" at bounding box center [746, 80] width 113 height 9
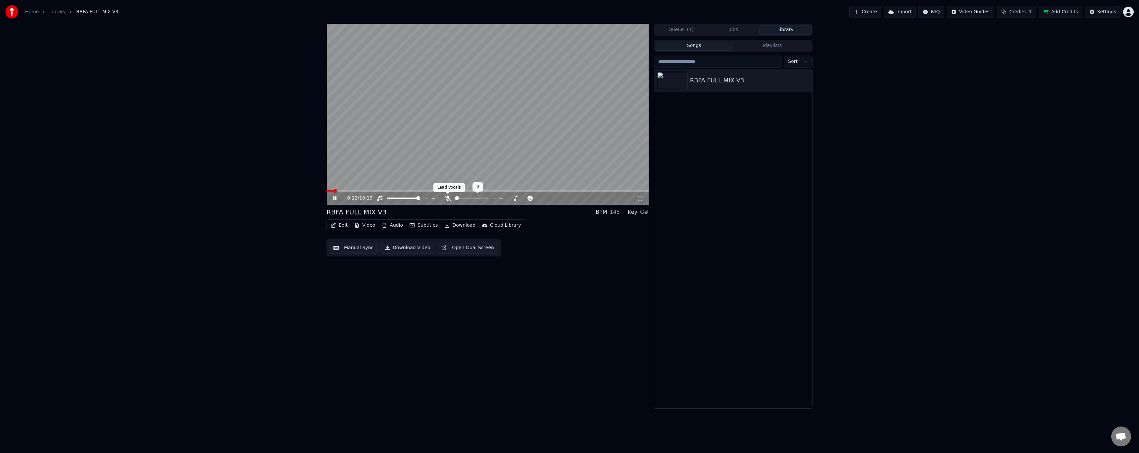
click at [447, 200] on icon at bounding box center [447, 198] width 7 height 5
click at [342, 226] on button "Edit" at bounding box center [339, 225] width 22 height 9
click at [357, 272] on div "Style Editor" at bounding box center [355, 274] width 27 height 7
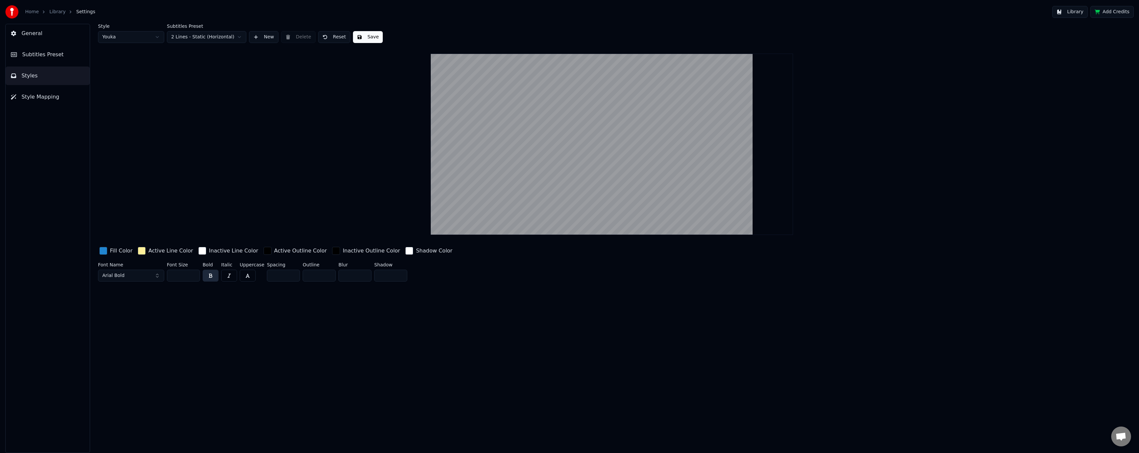
click at [249, 279] on button "button" at bounding box center [248, 276] width 16 height 12
click at [135, 275] on button "Arial Bold" at bounding box center [131, 276] width 66 height 12
click at [144, 345] on div "Trim Bold" at bounding box center [136, 344] width 47 height 7
click at [361, 38] on button "Save" at bounding box center [368, 37] width 30 height 12
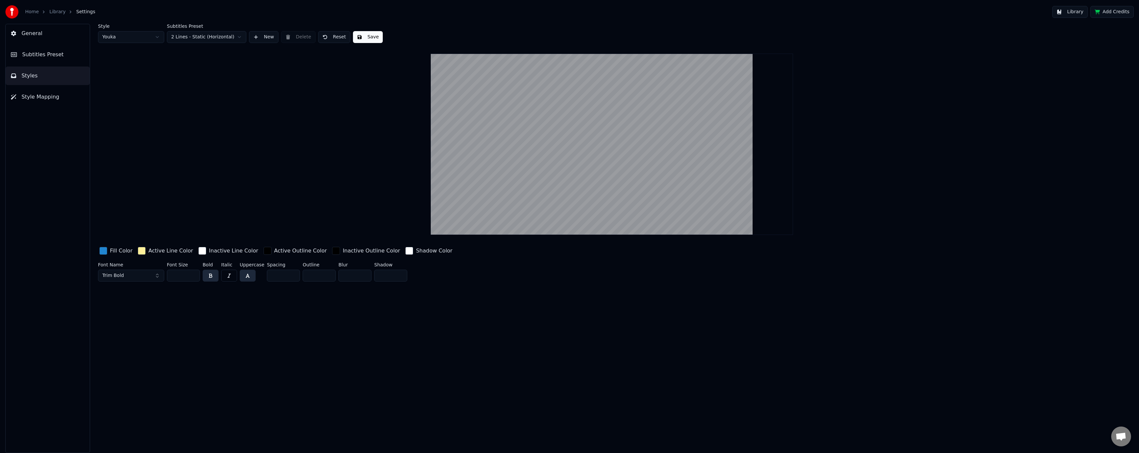
click at [60, 95] on button "Style Mapping" at bounding box center [48, 97] width 84 height 19
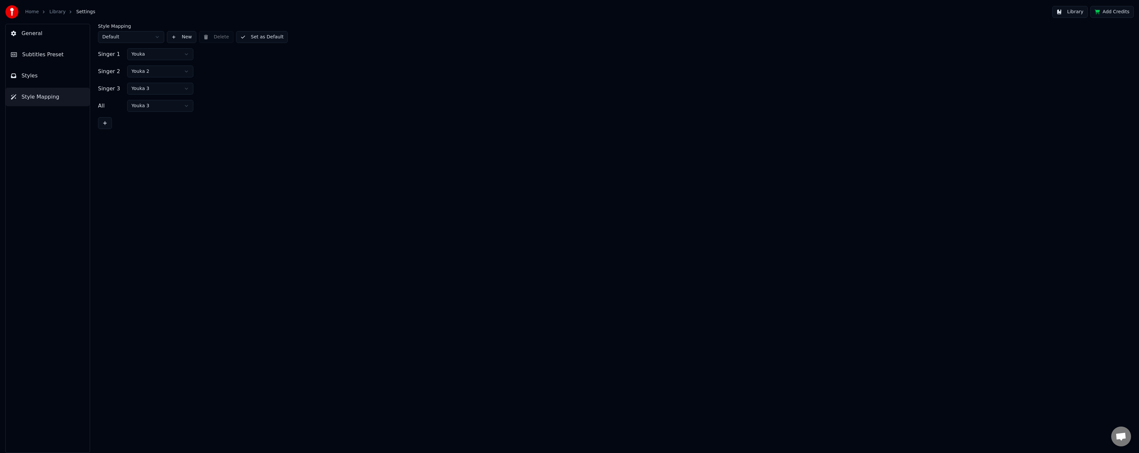
click at [58, 77] on button "Styles" at bounding box center [48, 76] width 84 height 19
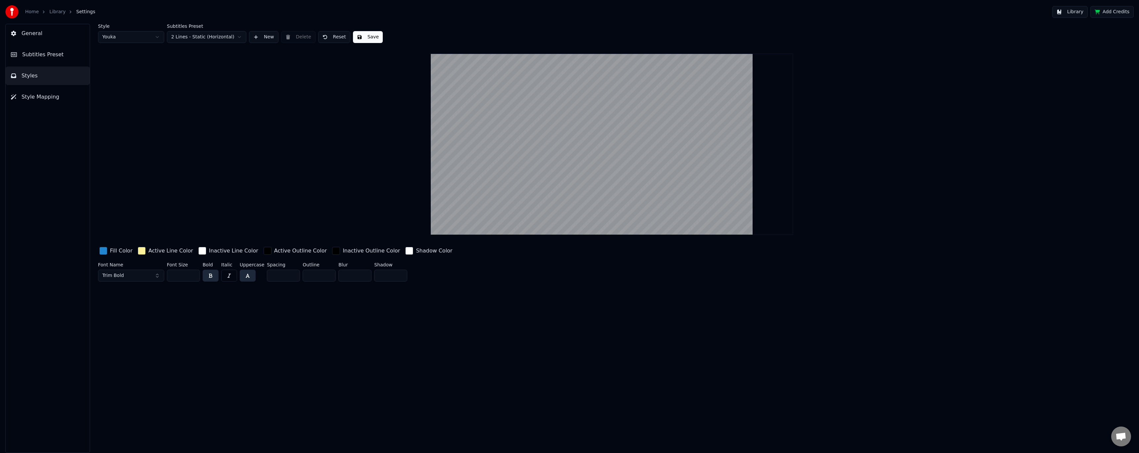
click at [58, 56] on button "Subtitles Preset" at bounding box center [48, 54] width 84 height 19
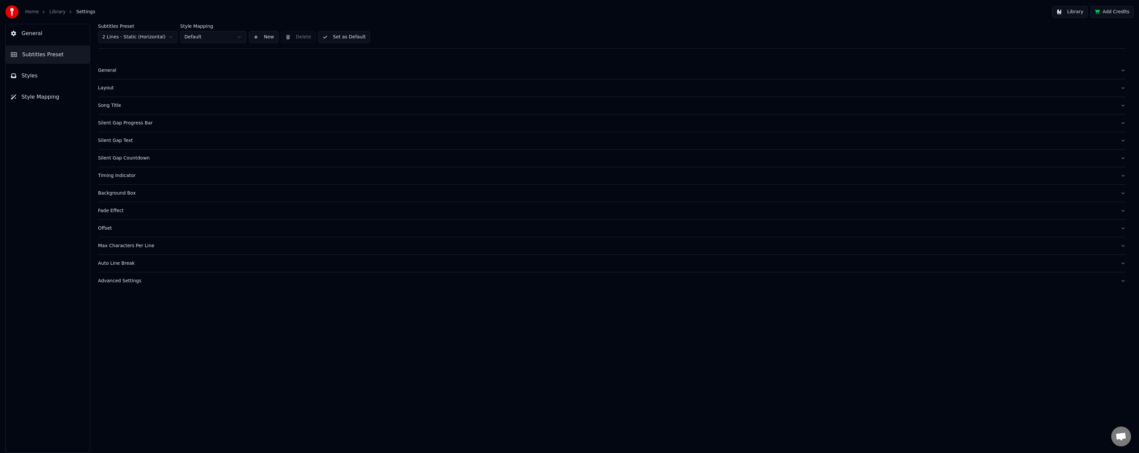
click at [57, 34] on button "General" at bounding box center [48, 33] width 84 height 19
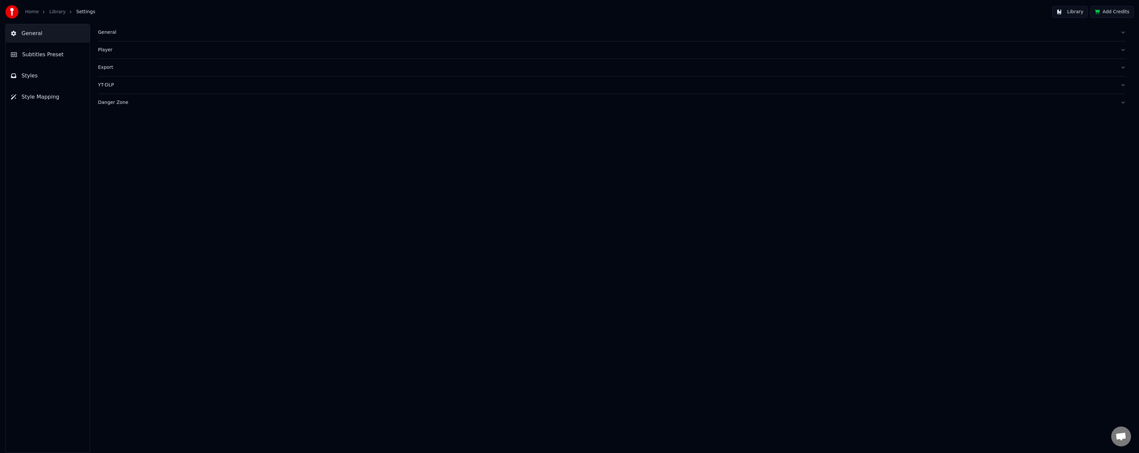
click at [59, 53] on button "Subtitles Preset" at bounding box center [48, 54] width 84 height 19
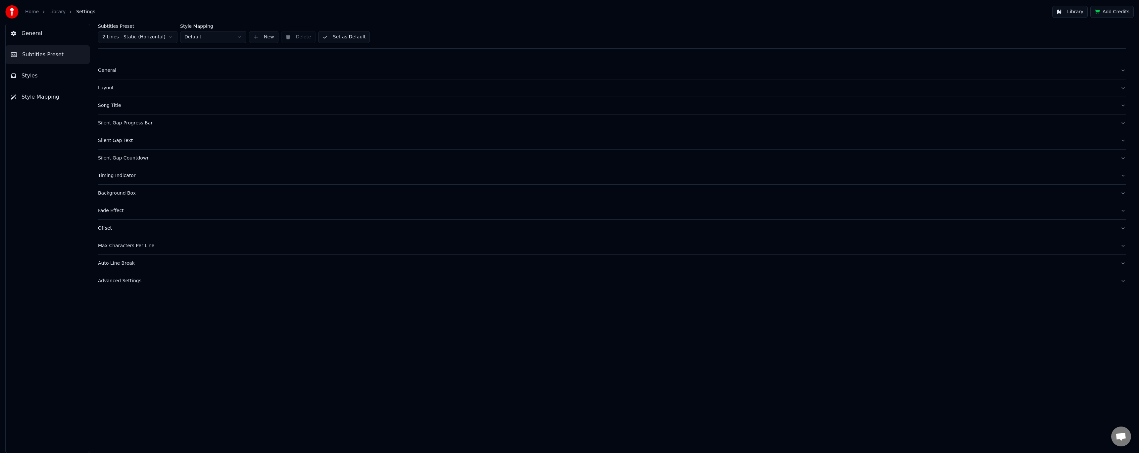
click at [61, 35] on button "General" at bounding box center [48, 33] width 84 height 19
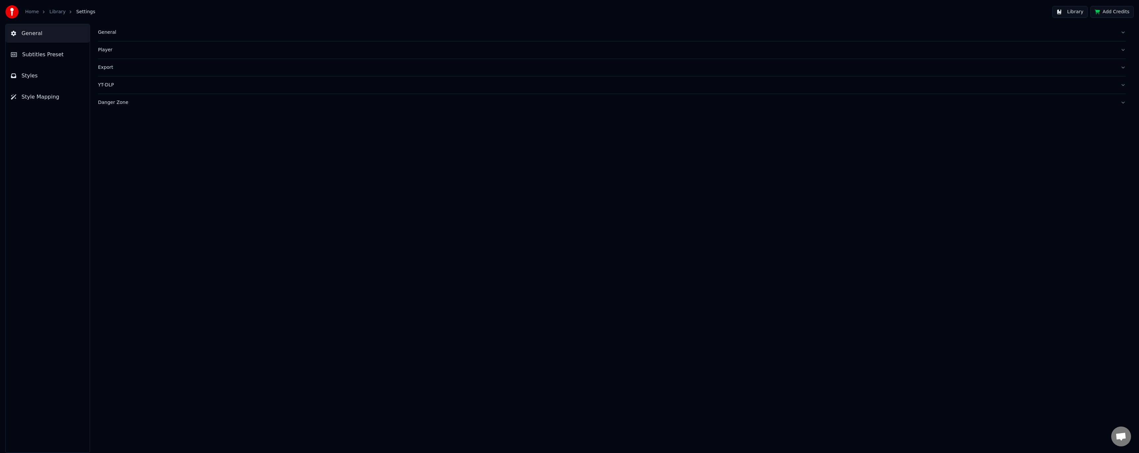
click at [104, 52] on div "Player" at bounding box center [606, 50] width 1017 height 7
click at [69, 62] on button "Subtitles Preset" at bounding box center [48, 54] width 84 height 19
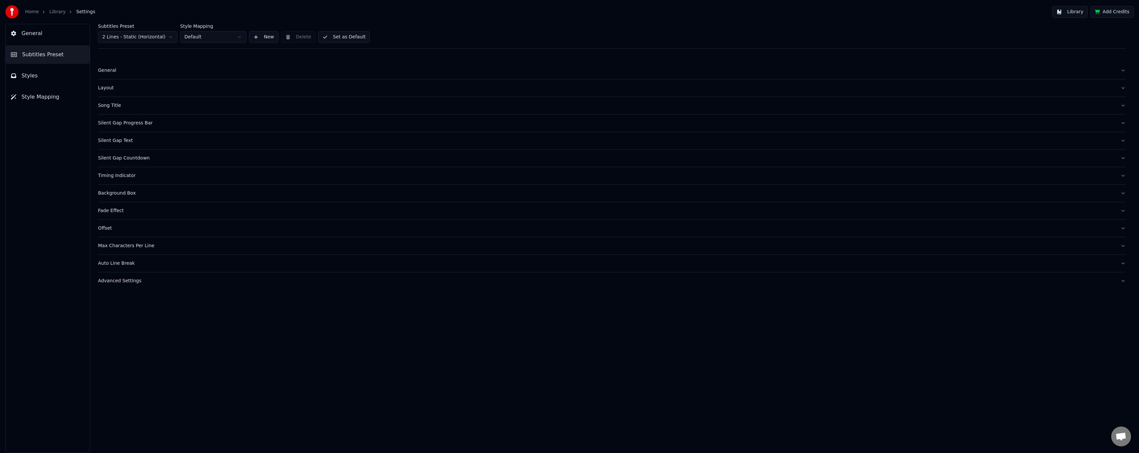
click at [102, 69] on div "General" at bounding box center [606, 70] width 1017 height 7
click at [136, 92] on html "Home Library Settings Library Add Credits General Subtitles Preset Styles Style…" at bounding box center [569, 226] width 1139 height 453
click at [111, 139] on div "Layout" at bounding box center [606, 139] width 1017 height 7
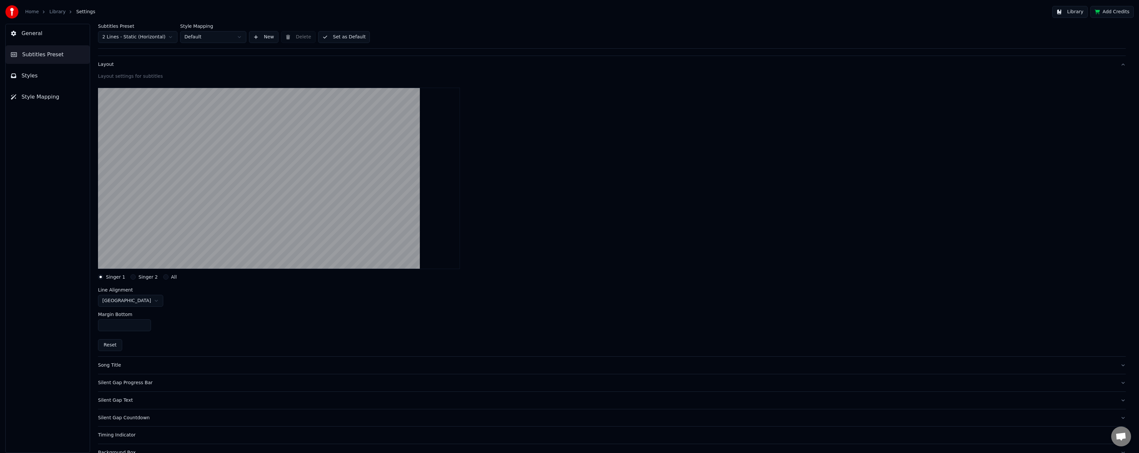
scroll to position [0, 0]
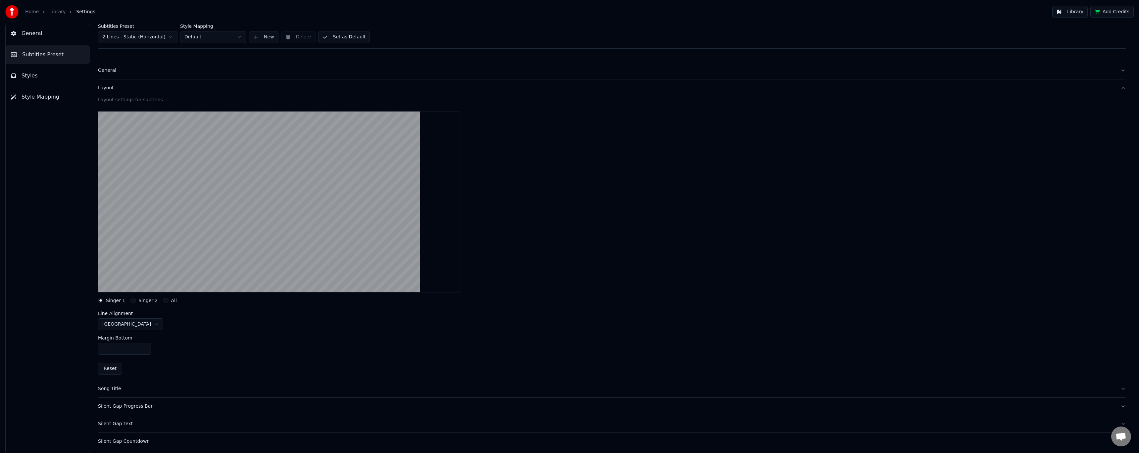
click at [111, 89] on div "Layout" at bounding box center [606, 88] width 1017 height 7
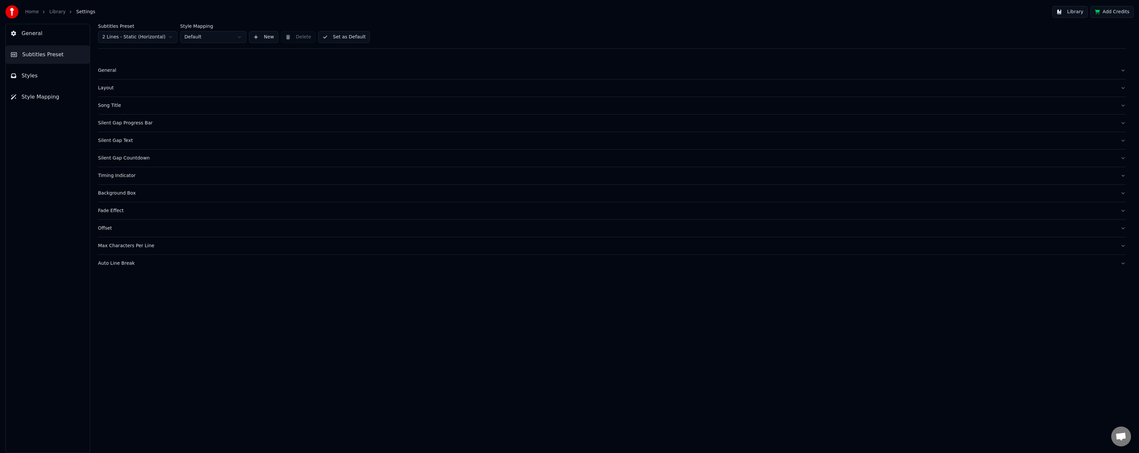
click at [113, 106] on div "Song Title" at bounding box center [606, 105] width 1017 height 7
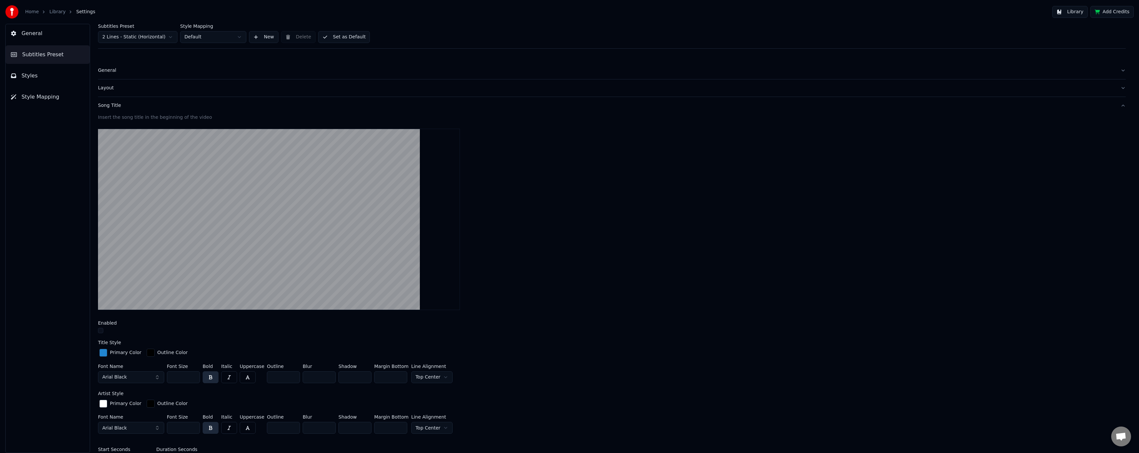
click at [112, 105] on div "Song Title" at bounding box center [606, 105] width 1017 height 7
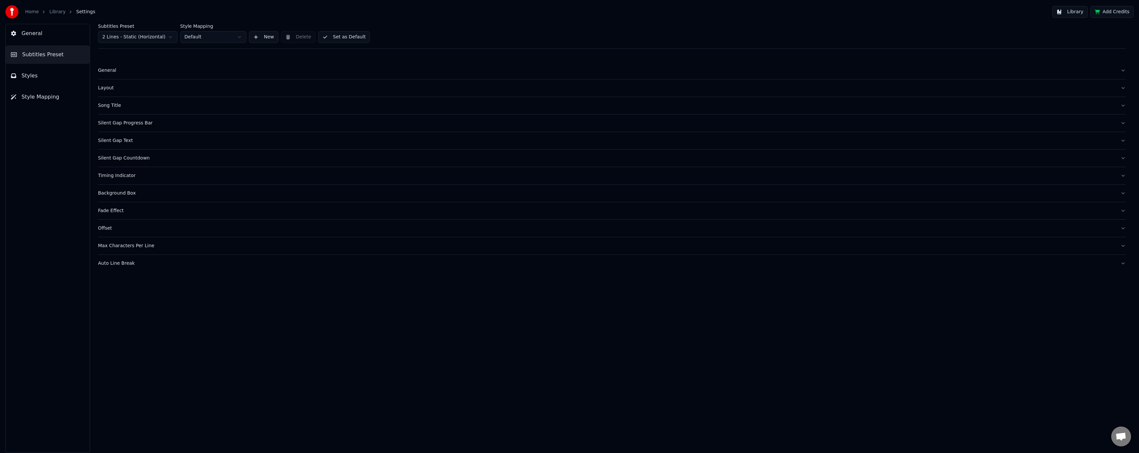
click at [120, 122] on div "Silent Gap Progress Bar" at bounding box center [606, 123] width 1017 height 7
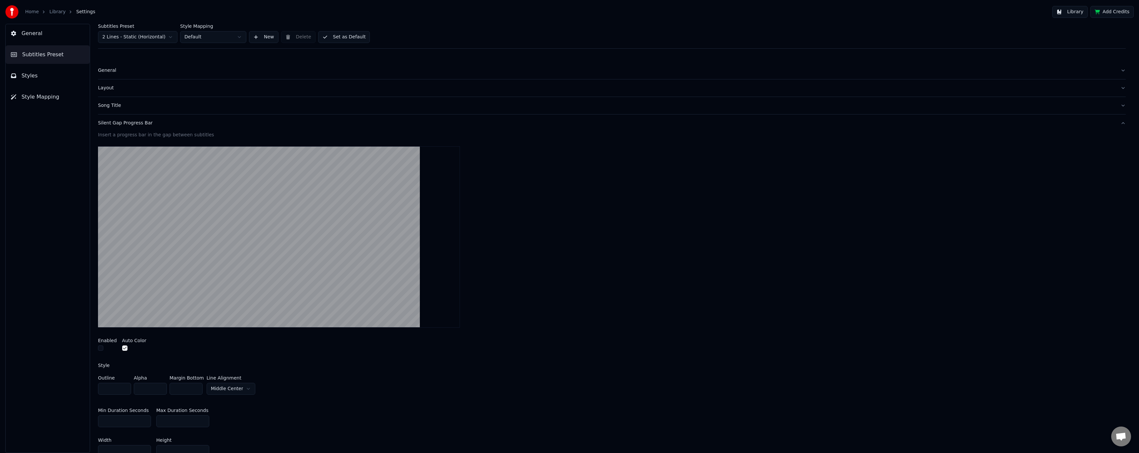
click at [120, 122] on div "Silent Gap Progress Bar" at bounding box center [606, 123] width 1017 height 7
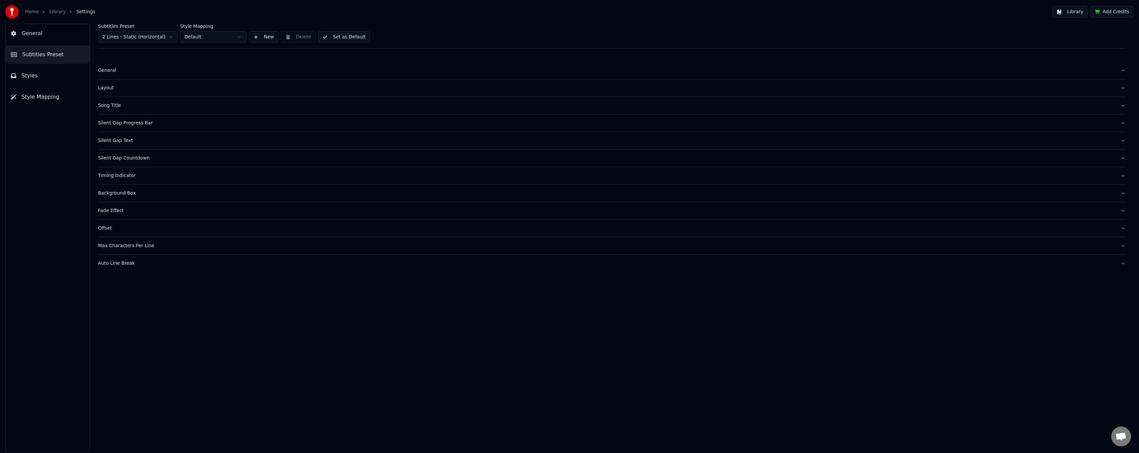
click at [120, 140] on div "Silent Gap Text" at bounding box center [606, 140] width 1017 height 7
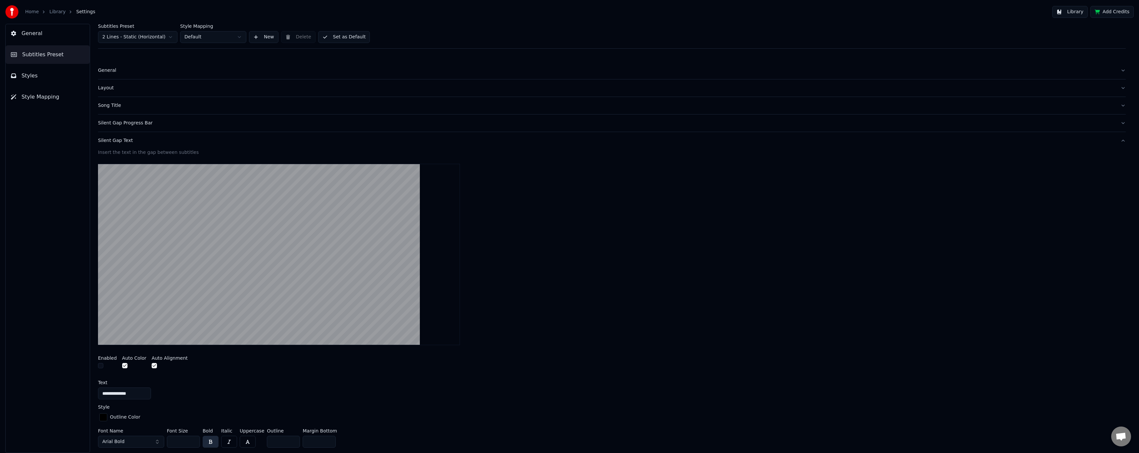
click at [120, 140] on div "Silent Gap Text" at bounding box center [606, 140] width 1017 height 7
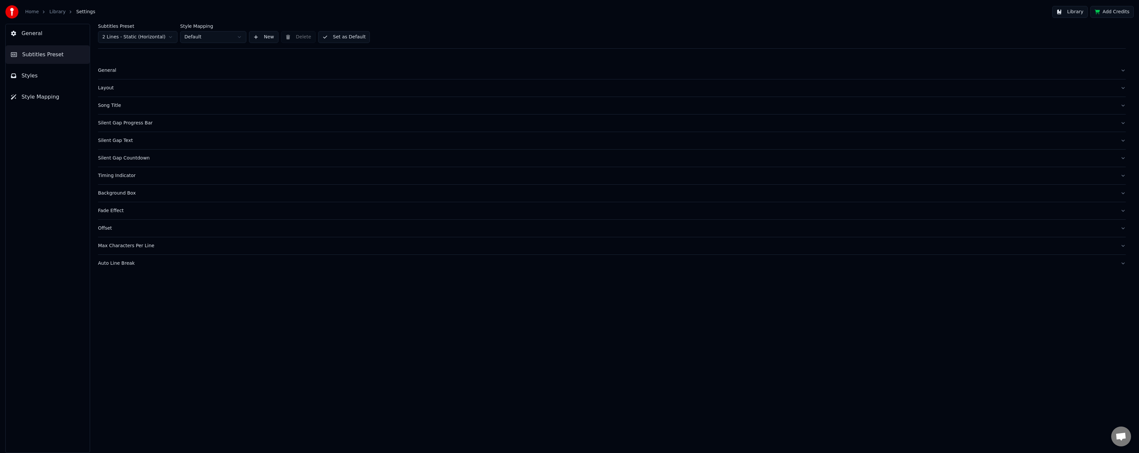
click at [123, 158] on div "Silent Gap Countdown" at bounding box center [606, 158] width 1017 height 7
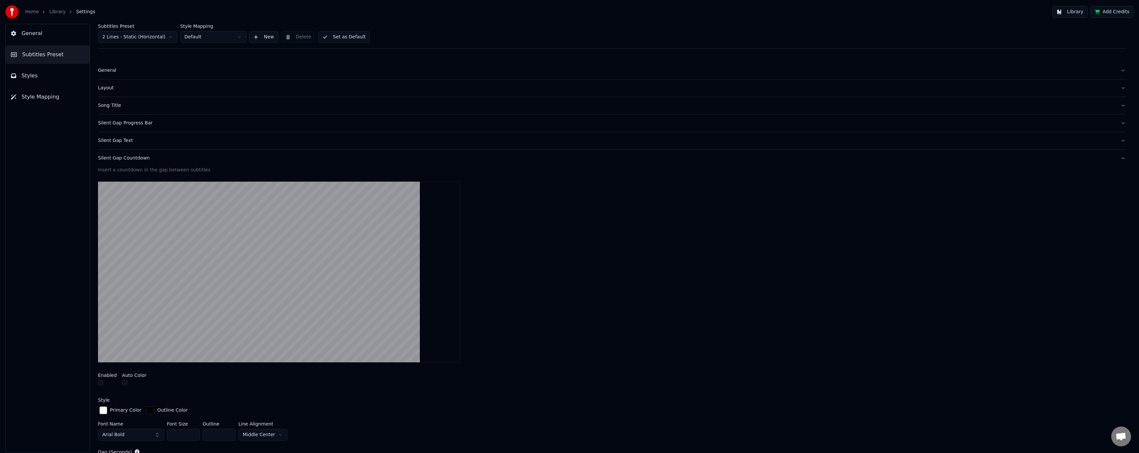
click at [123, 158] on div "Silent Gap Countdown" at bounding box center [606, 158] width 1017 height 7
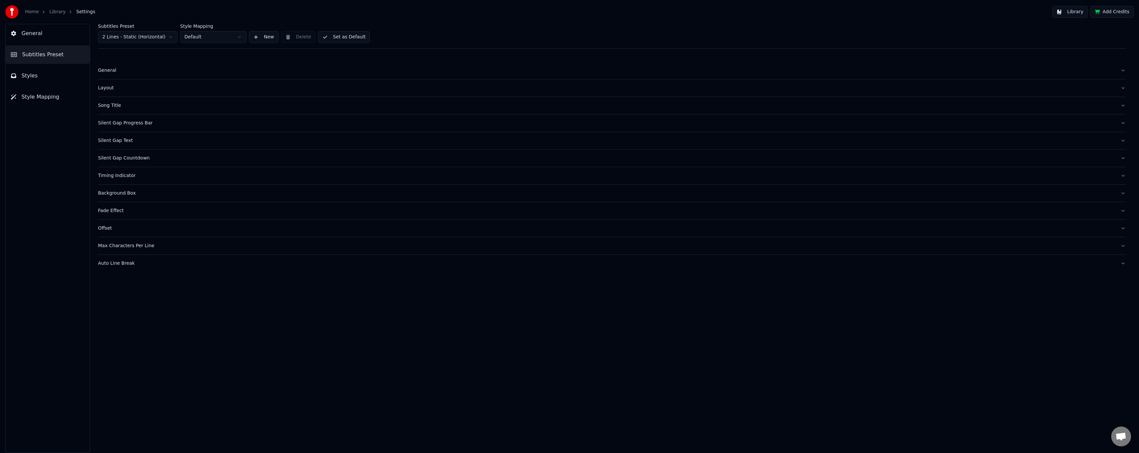
click at [123, 173] on div "Timing Indicator" at bounding box center [606, 176] width 1017 height 7
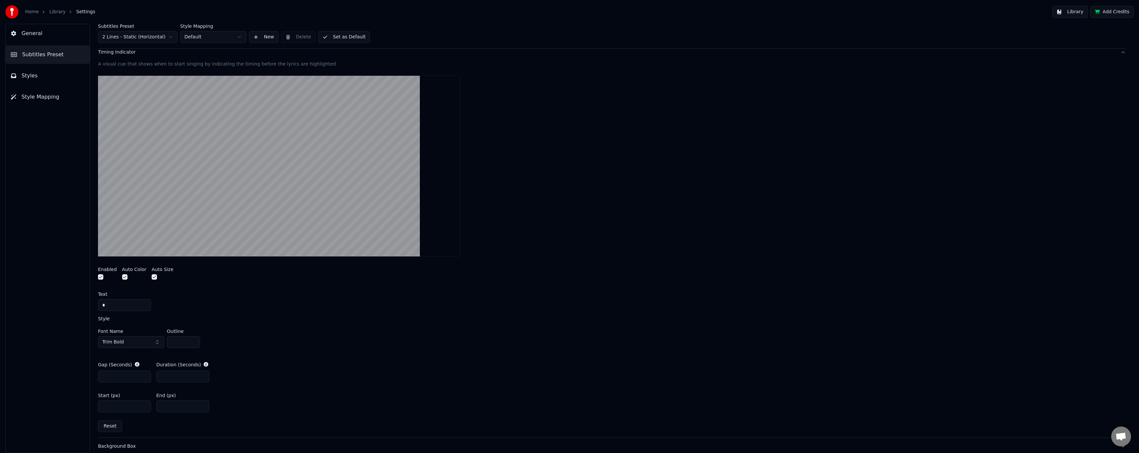
scroll to position [2, 0]
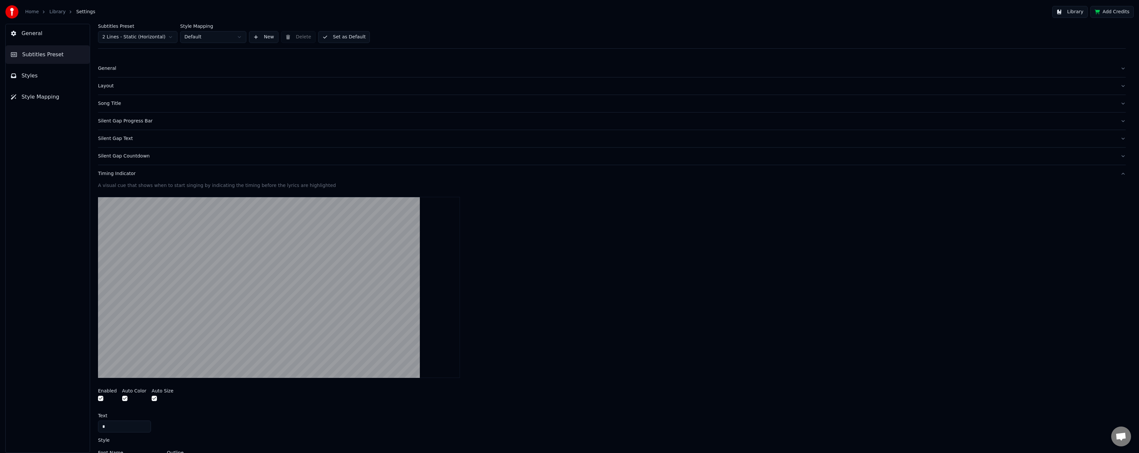
click at [129, 175] on div "Timing Indicator" at bounding box center [606, 174] width 1017 height 7
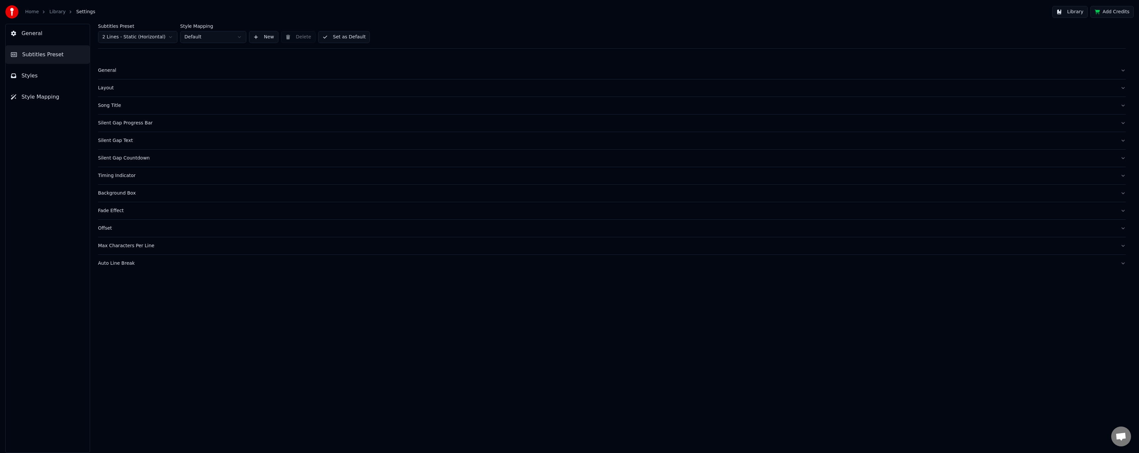
click at [119, 210] on div "Fade Effect" at bounding box center [606, 211] width 1017 height 7
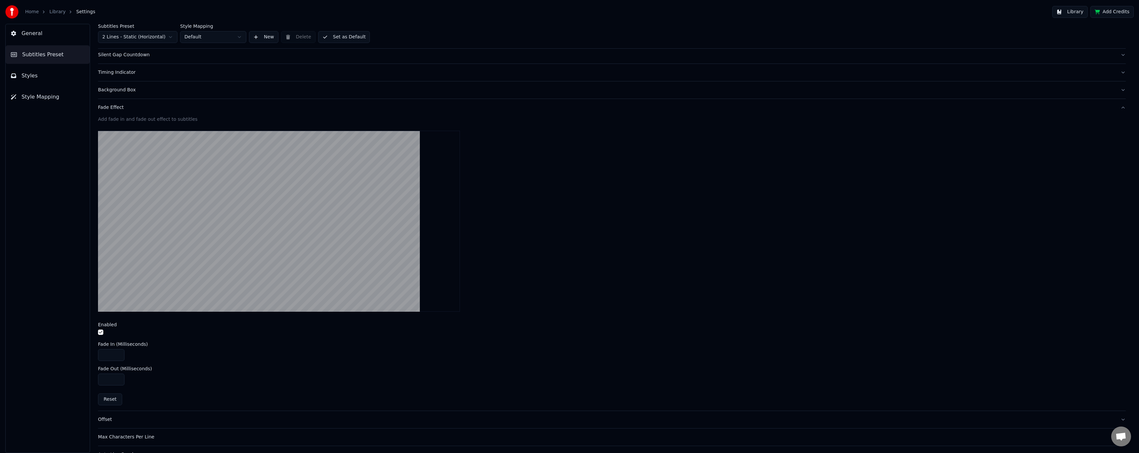
scroll to position [119, 0]
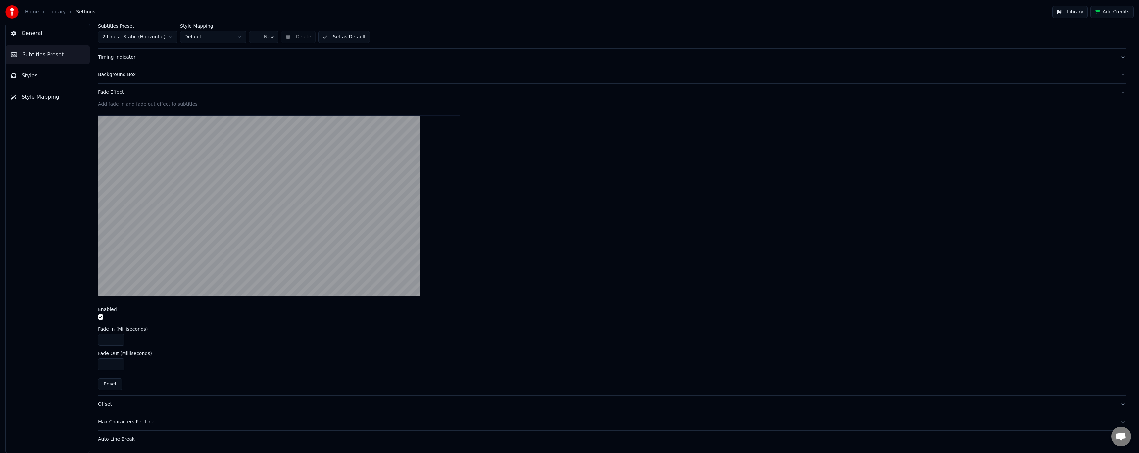
click at [101, 316] on button "button" at bounding box center [100, 317] width 5 height 5
click at [119, 93] on div "Fade Effect" at bounding box center [606, 92] width 1017 height 7
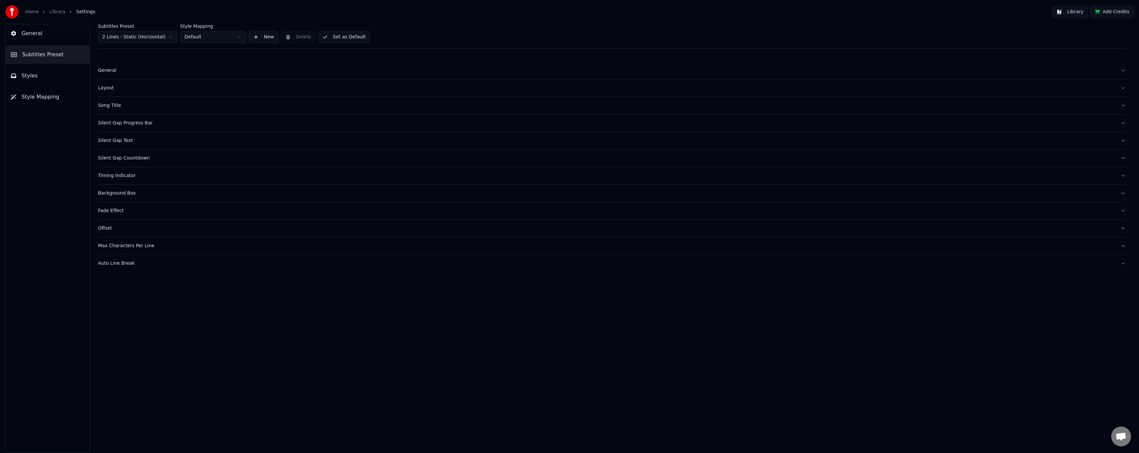
click at [120, 265] on div "Auto Line Break" at bounding box center [606, 263] width 1017 height 7
click at [55, 14] on link "Library" at bounding box center [57, 12] width 16 height 7
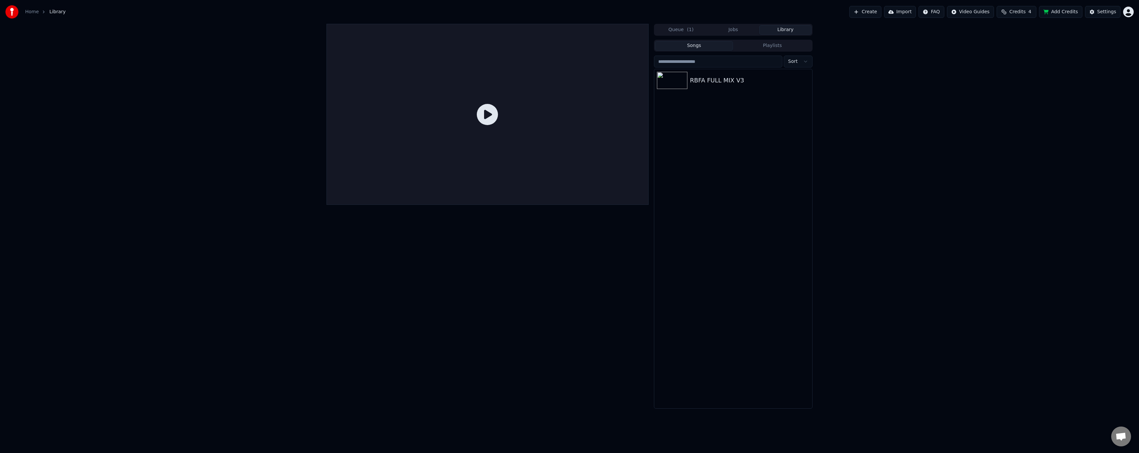
click at [481, 110] on icon at bounding box center [487, 114] width 21 height 21
click at [489, 118] on icon at bounding box center [487, 114] width 21 height 21
click at [684, 86] on img at bounding box center [672, 80] width 30 height 17
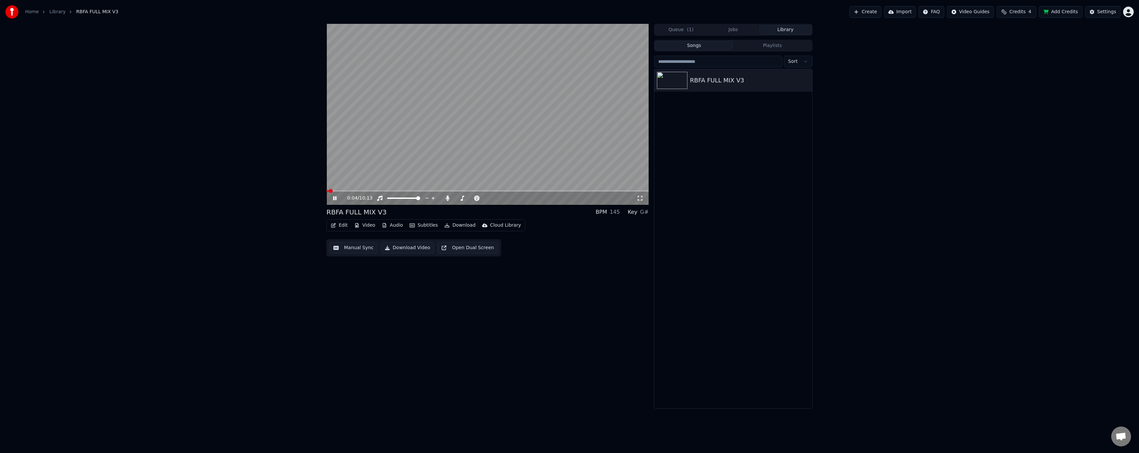
click at [411, 190] on video at bounding box center [487, 114] width 322 height 181
click at [415, 190] on span at bounding box center [487, 190] width 322 height 1
click at [336, 198] on icon at bounding box center [340, 198] width 16 height 5
click at [348, 248] on button "Manual Sync" at bounding box center [353, 248] width 49 height 12
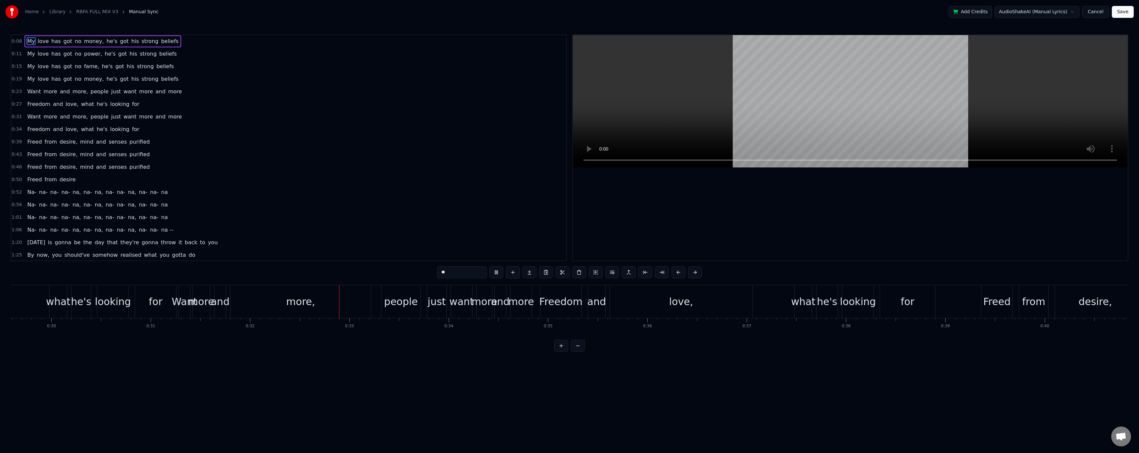
scroll to position [0, 3184]
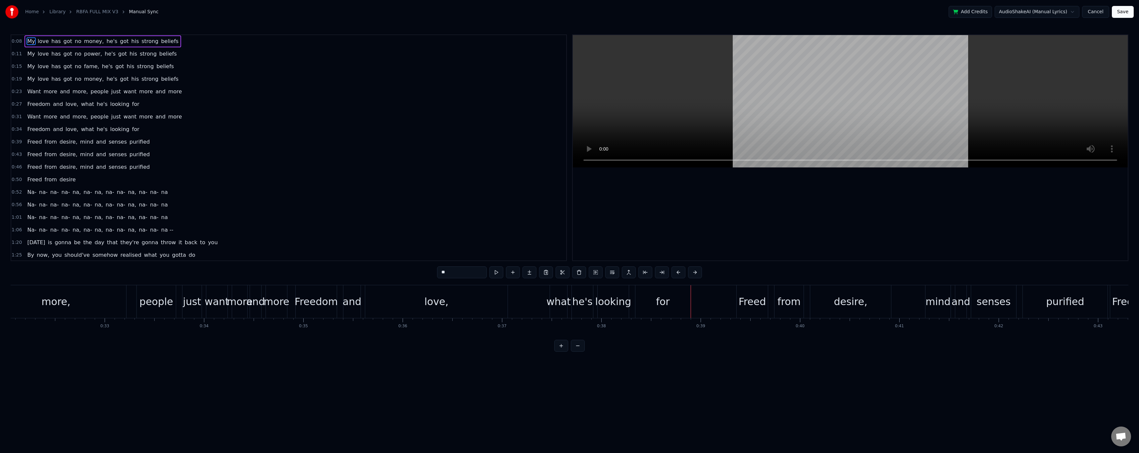
click at [1098, 13] on button "Cancel" at bounding box center [1095, 12] width 27 height 12
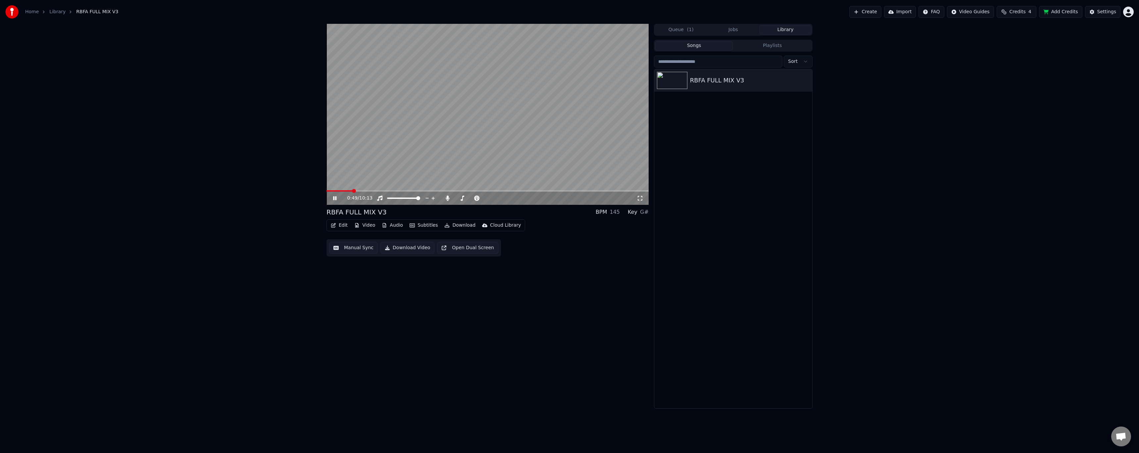
click at [352, 191] on span at bounding box center [487, 190] width 322 height 1
click at [366, 192] on span at bounding box center [487, 190] width 322 height 1
click at [334, 198] on icon at bounding box center [334, 198] width 3 height 4
